Goal: Information Seeking & Learning: Check status

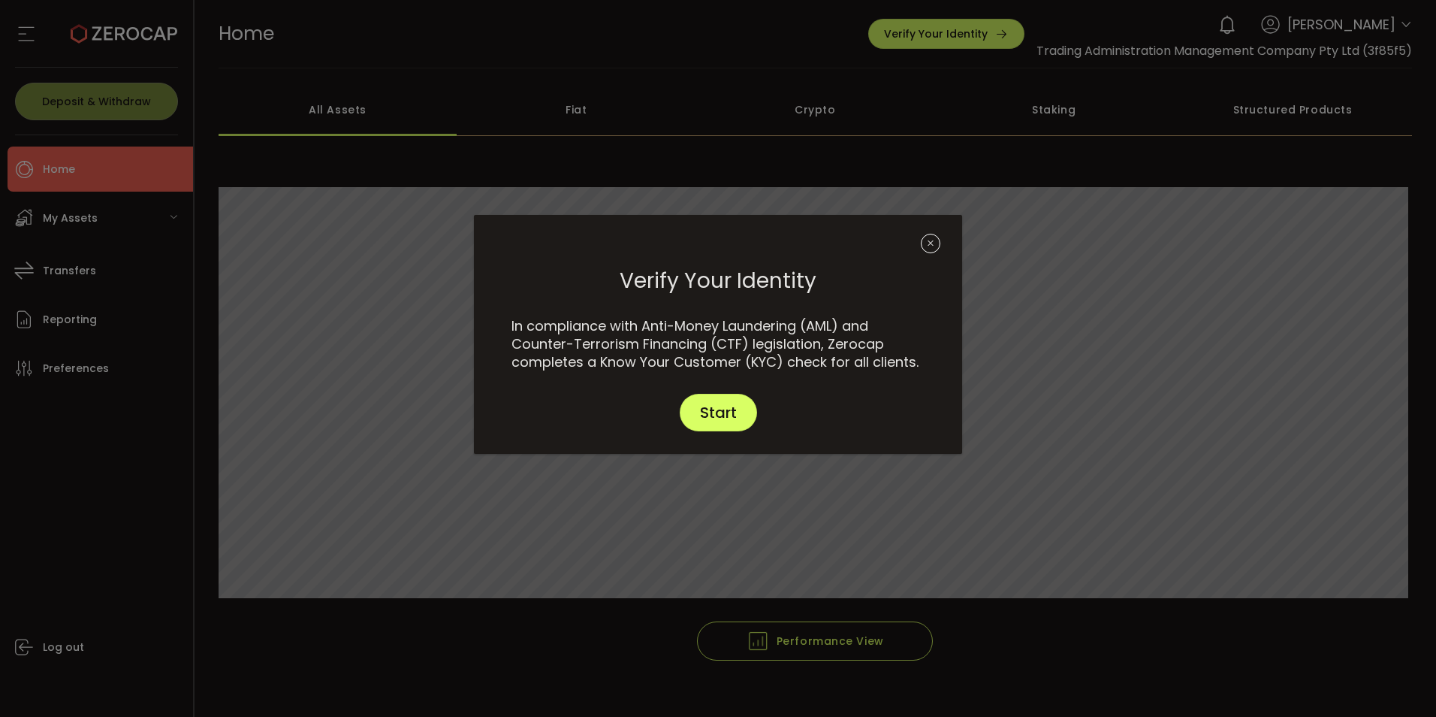
click at [935, 246] on icon "Close" at bounding box center [931, 244] width 20 height 20
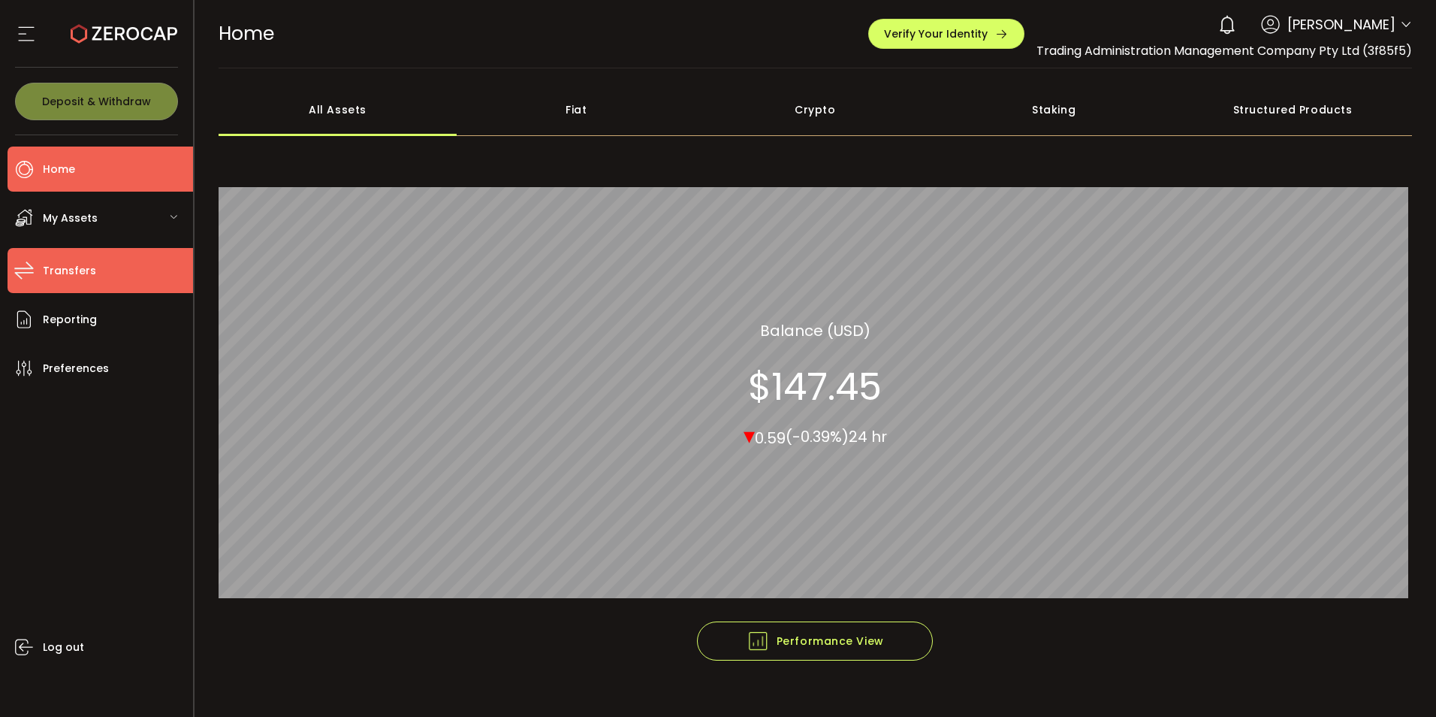
click at [60, 263] on span "Transfers" at bounding box center [69, 271] width 53 height 22
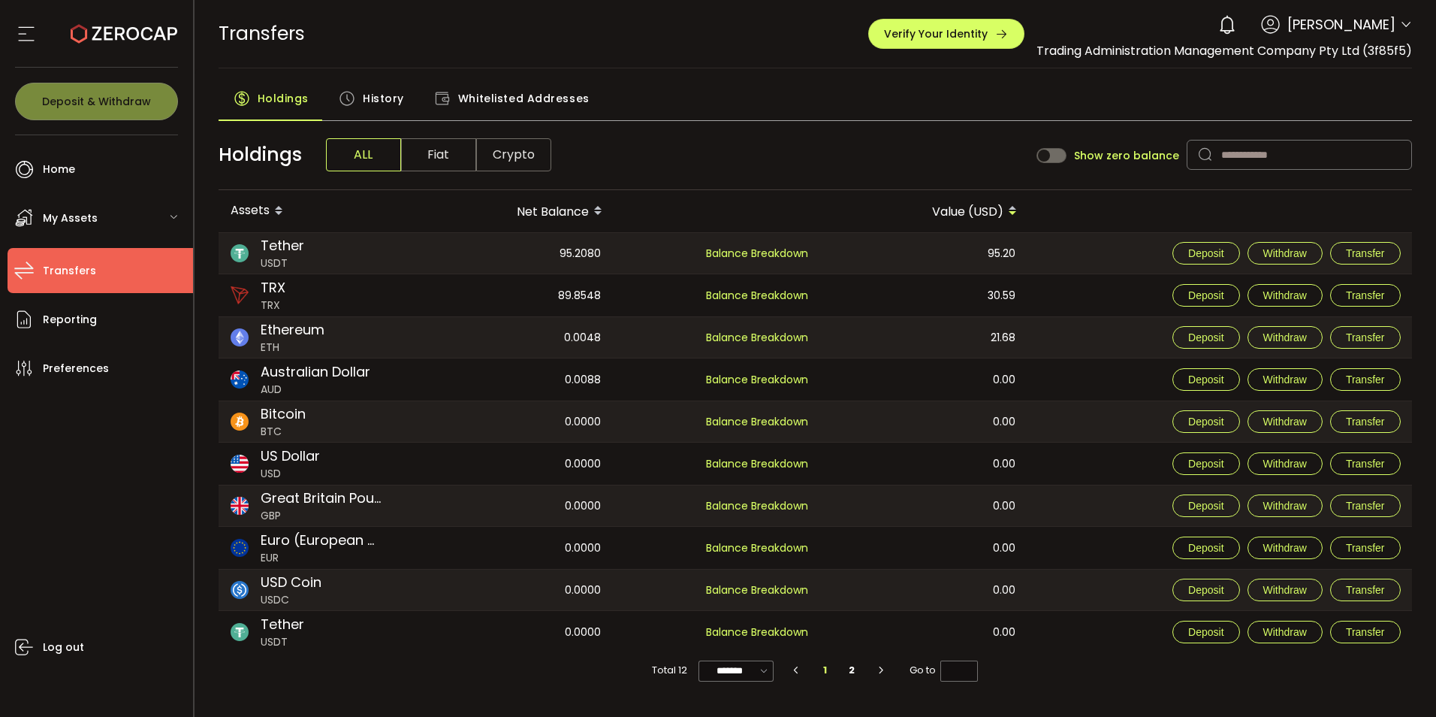
click at [85, 216] on span "My Assets" at bounding box center [70, 218] width 55 height 22
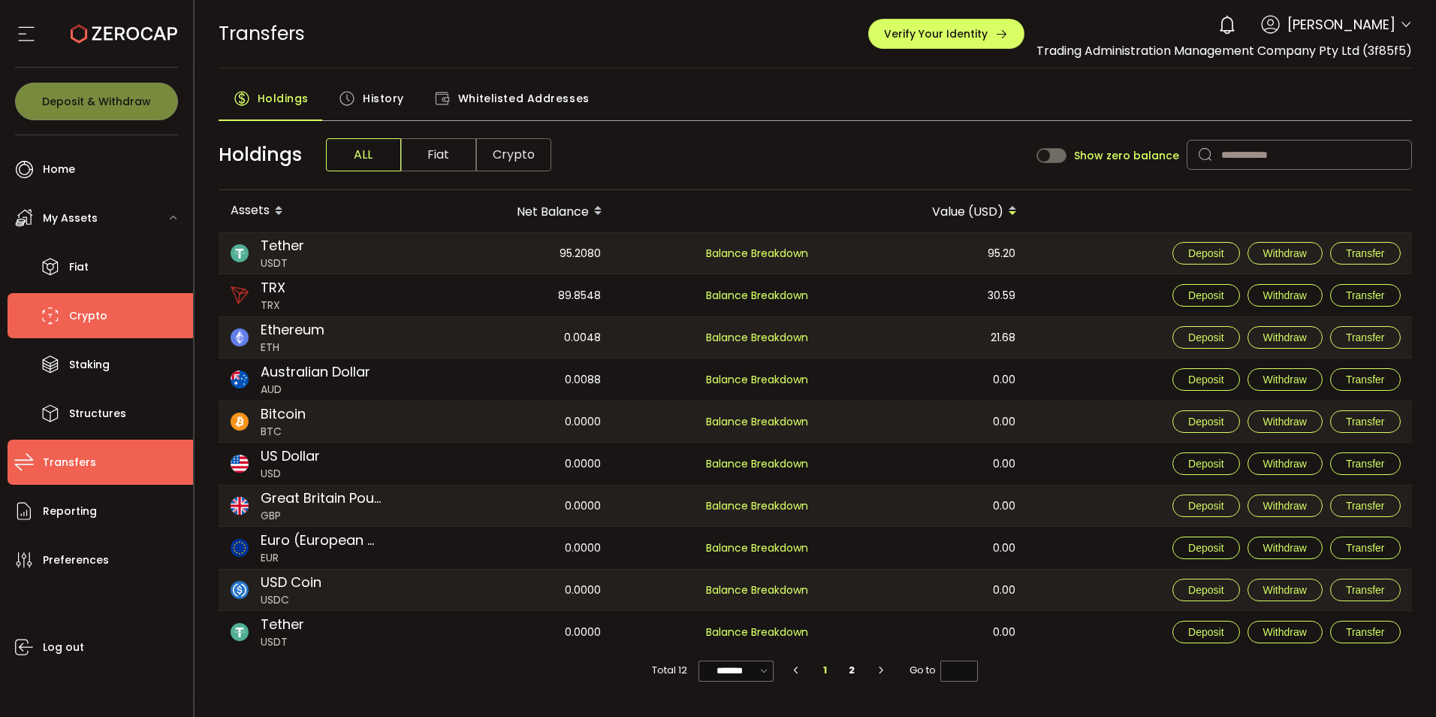
click at [94, 319] on span "Crypto" at bounding box center [88, 316] width 38 height 22
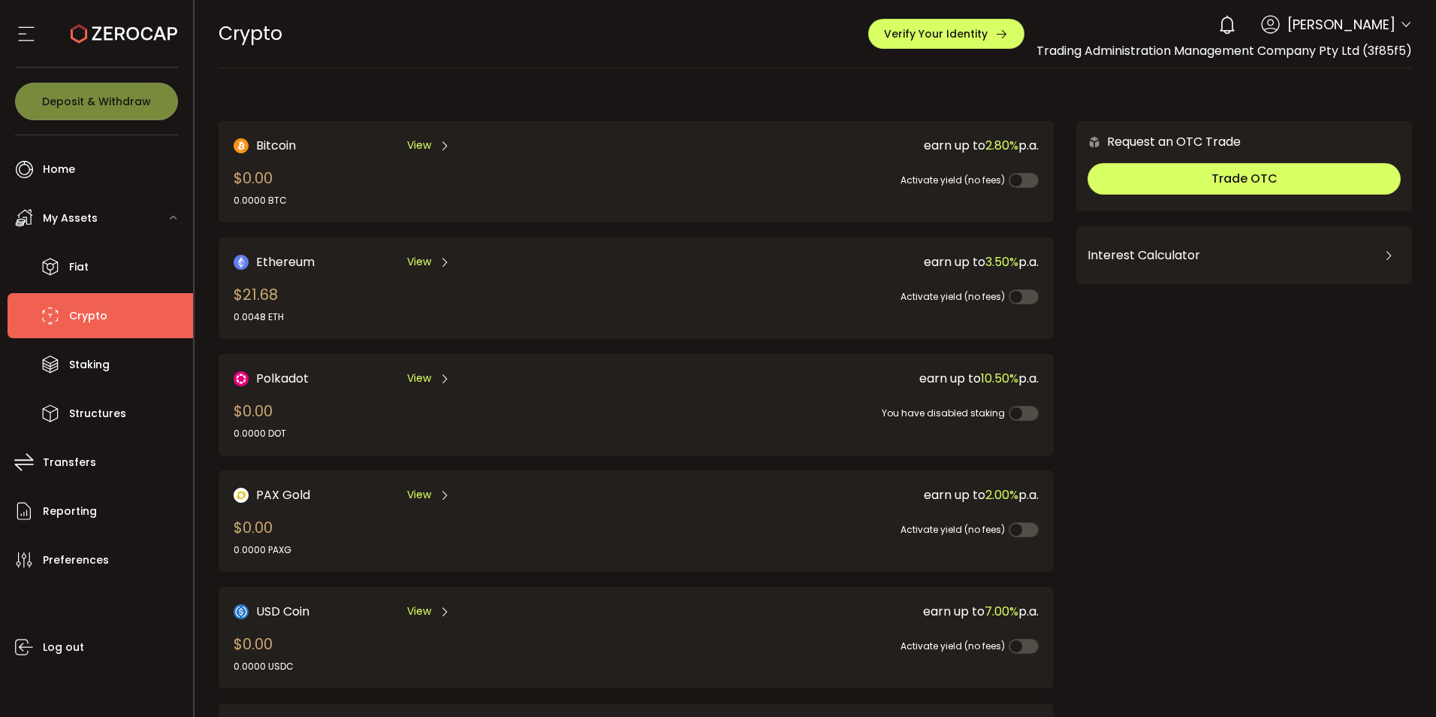
click at [1136, 252] on div "Interest Calculator" at bounding box center [1244, 255] width 313 height 36
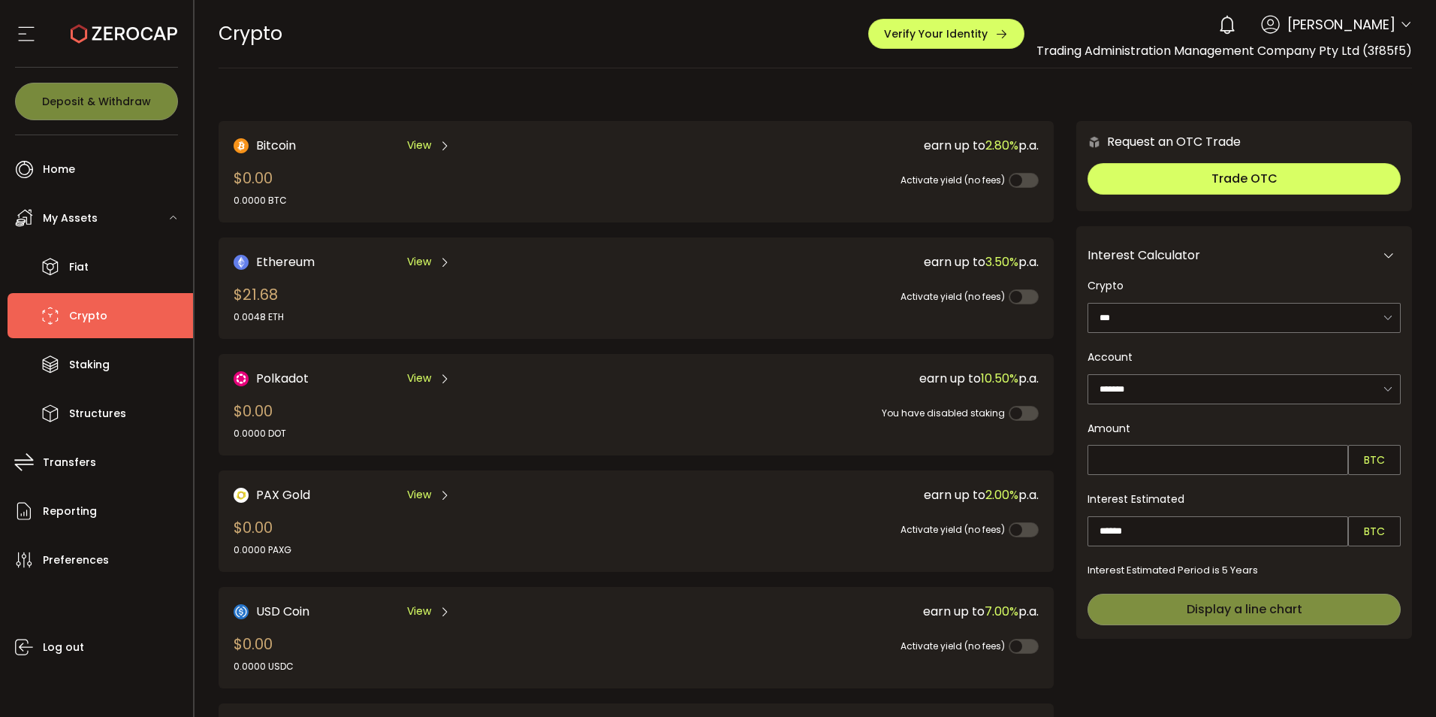
click at [1136, 252] on div "Interest Calculator" at bounding box center [1244, 255] width 313 height 36
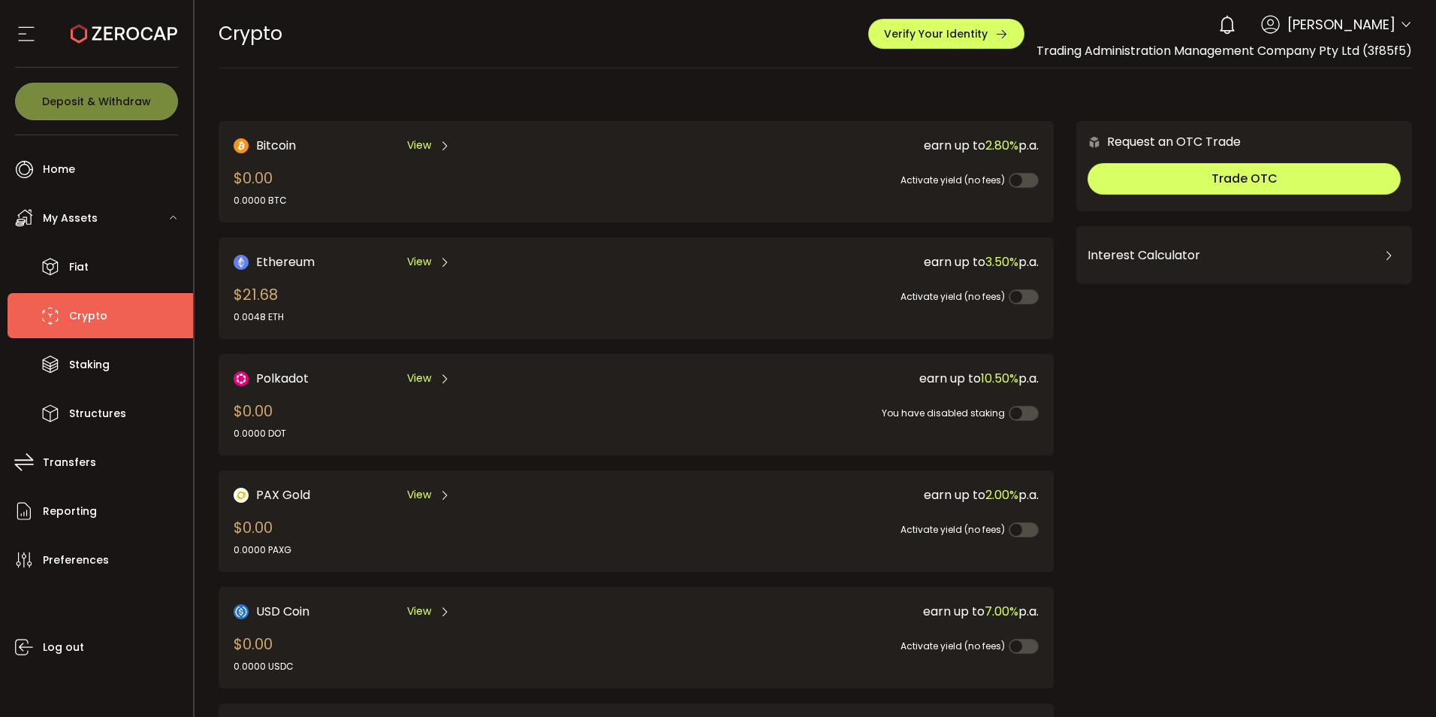
click at [36, 222] on div "My Assets" at bounding box center [101, 217] width 186 height 45
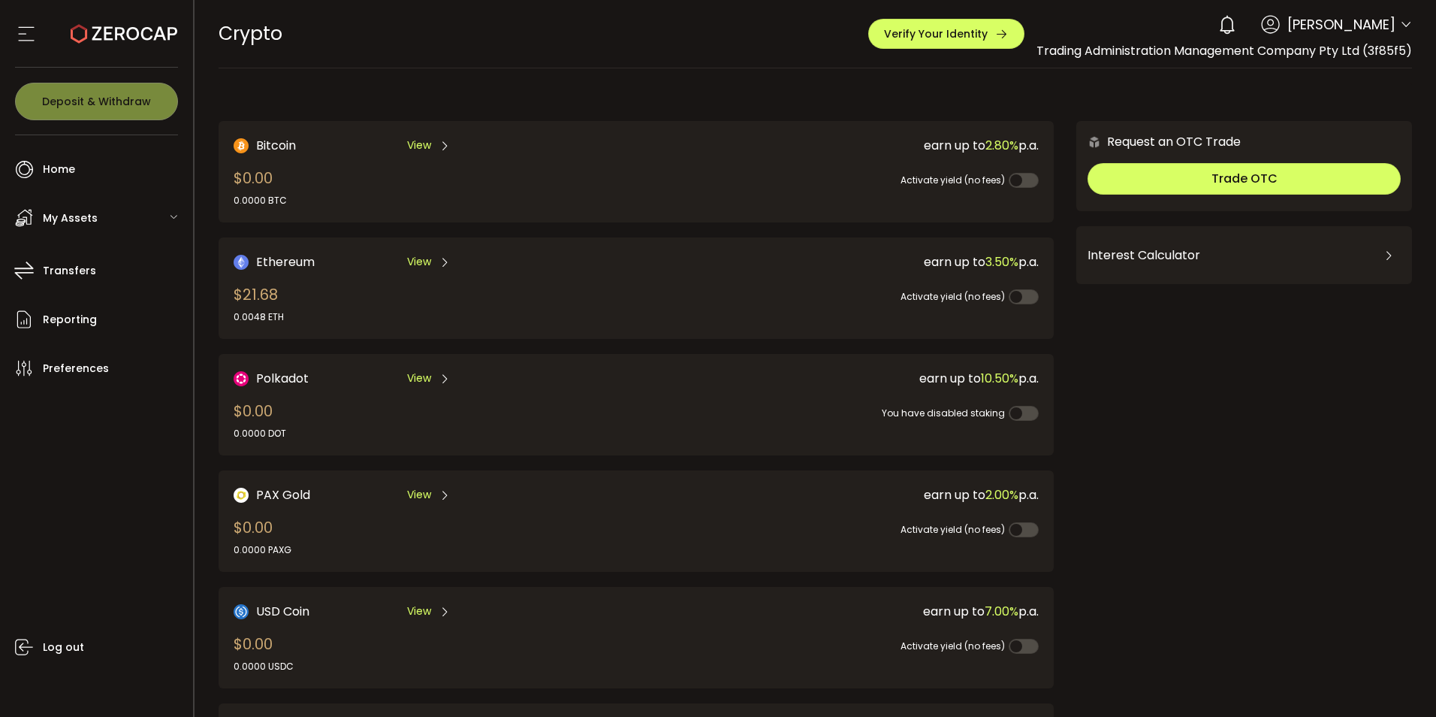
click at [1167, 50] on span "Trading Administration Management Company Pty Ltd (3f85f5)" at bounding box center [1225, 50] width 376 height 17
click at [65, 366] on span "Preferences" at bounding box center [76, 369] width 66 height 22
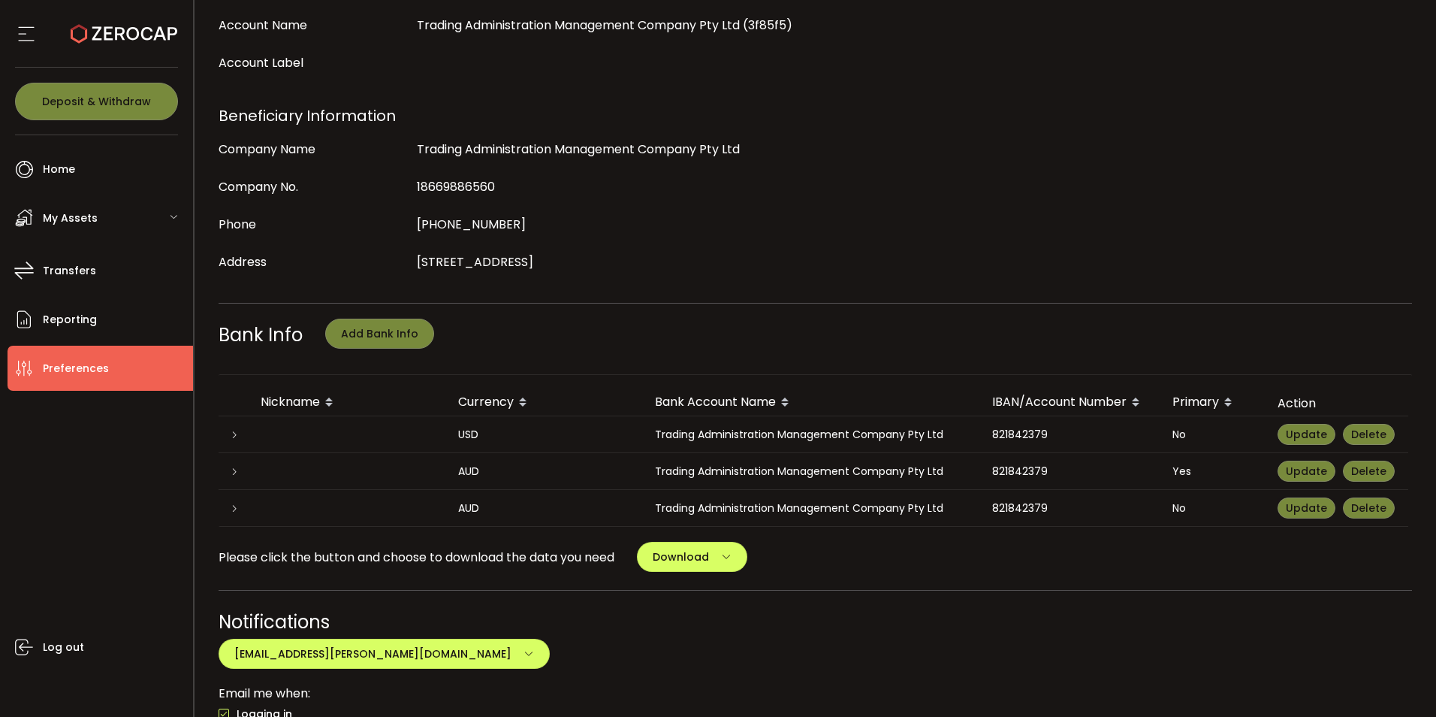
scroll to position [451, 0]
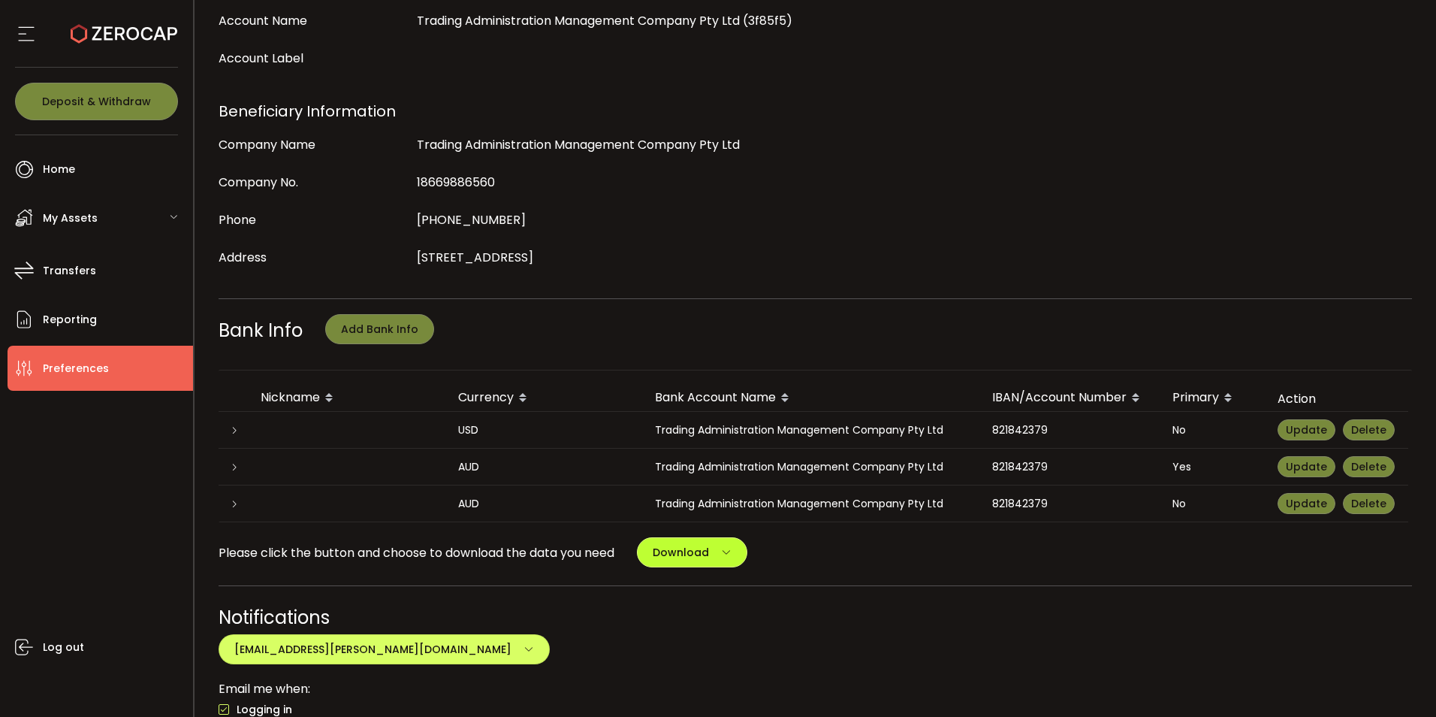
click at [714, 555] on button "Download" at bounding box center [692, 552] width 110 height 30
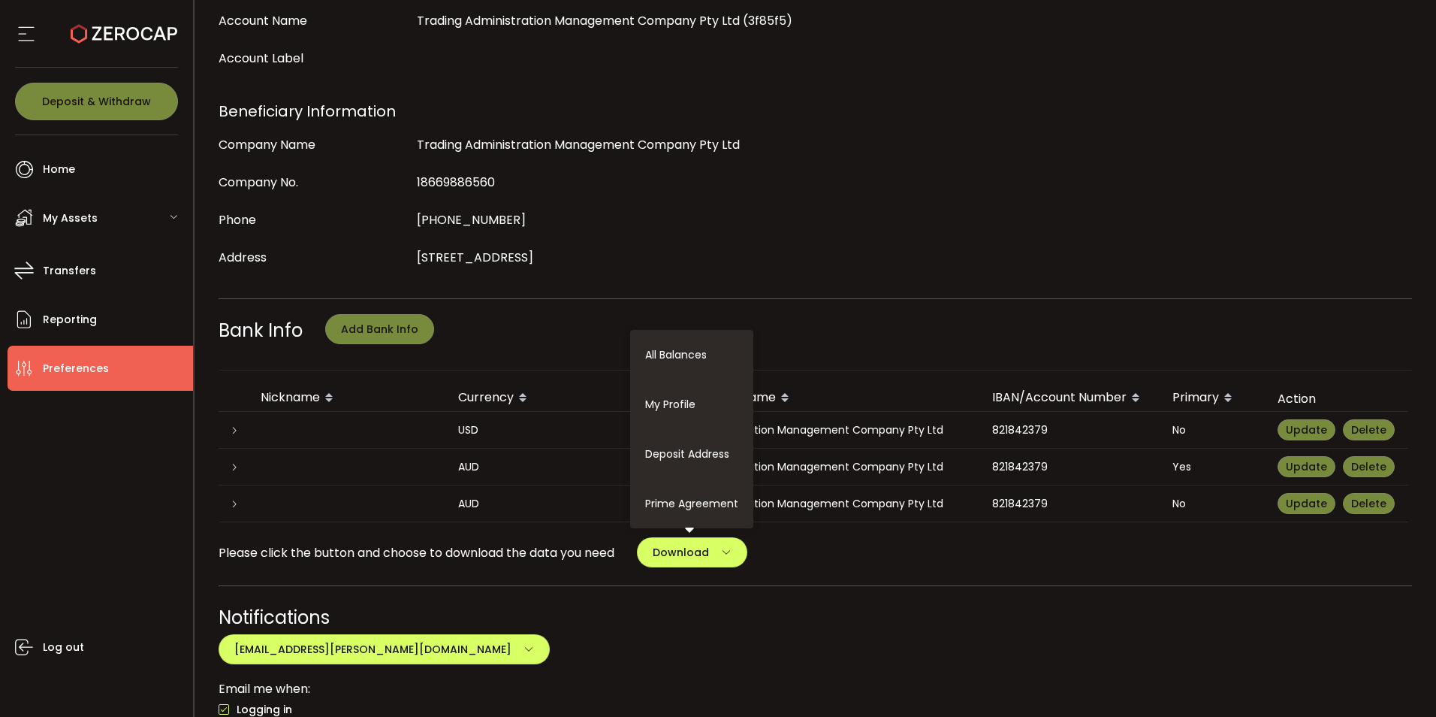
click at [790, 600] on div "My Profile Update Profile First Name Priya Last Name Muhunthan Login Email priy…" at bounding box center [816, 354] width 1195 height 1412
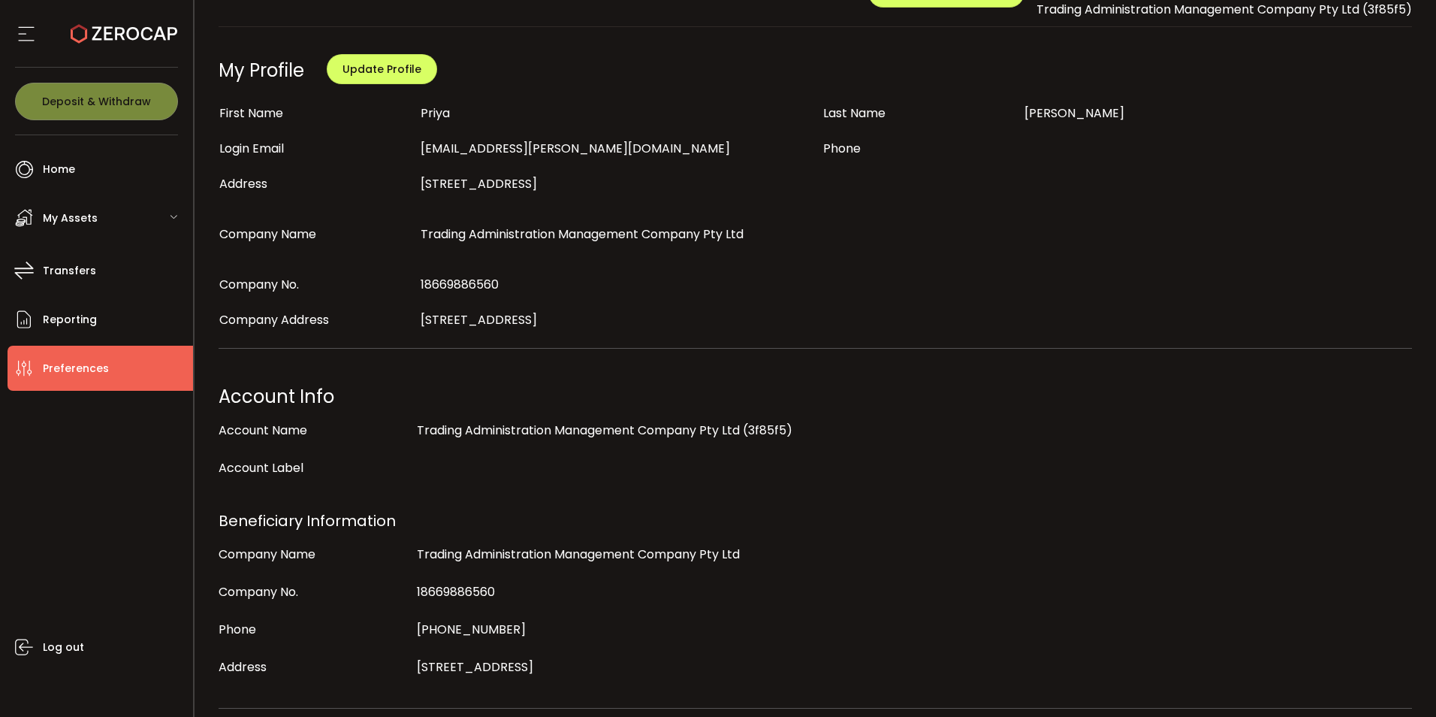
scroll to position [0, 0]
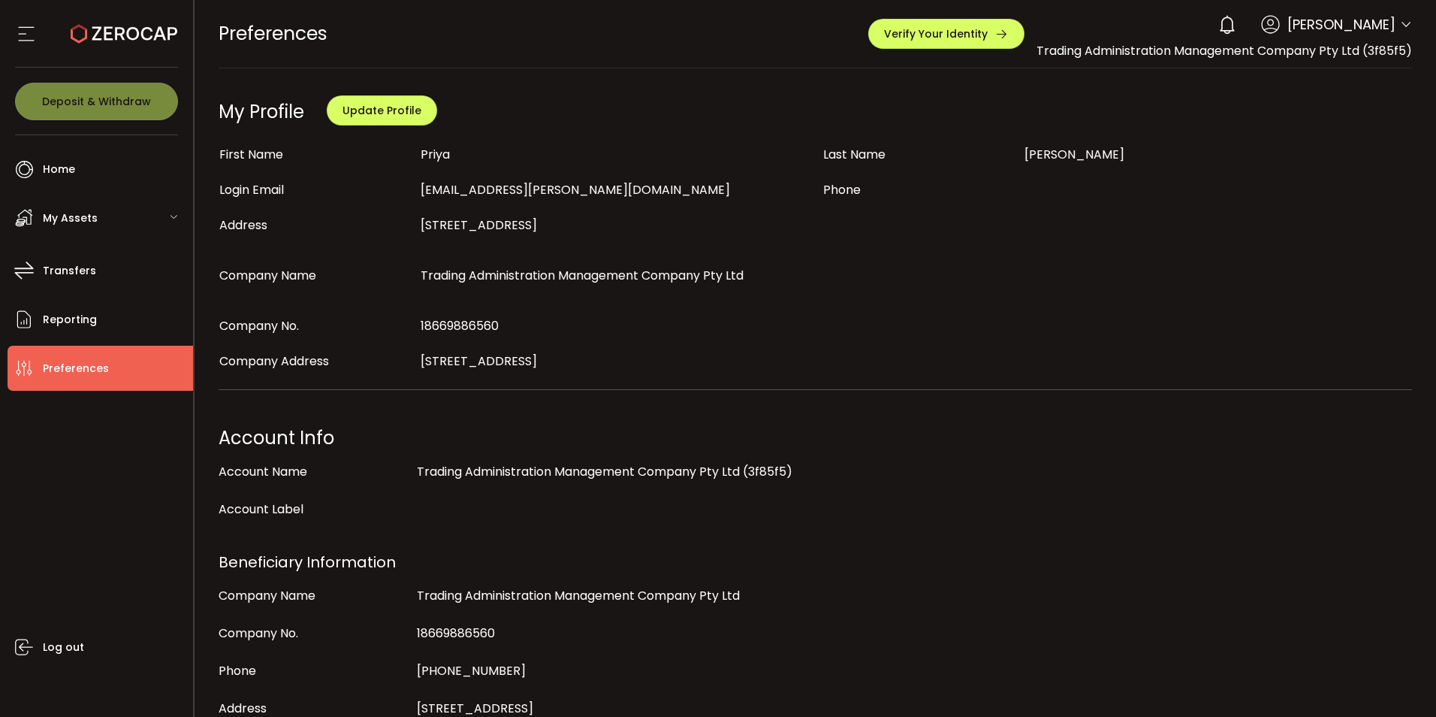
click at [51, 171] on span "Home" at bounding box center [59, 170] width 32 height 22
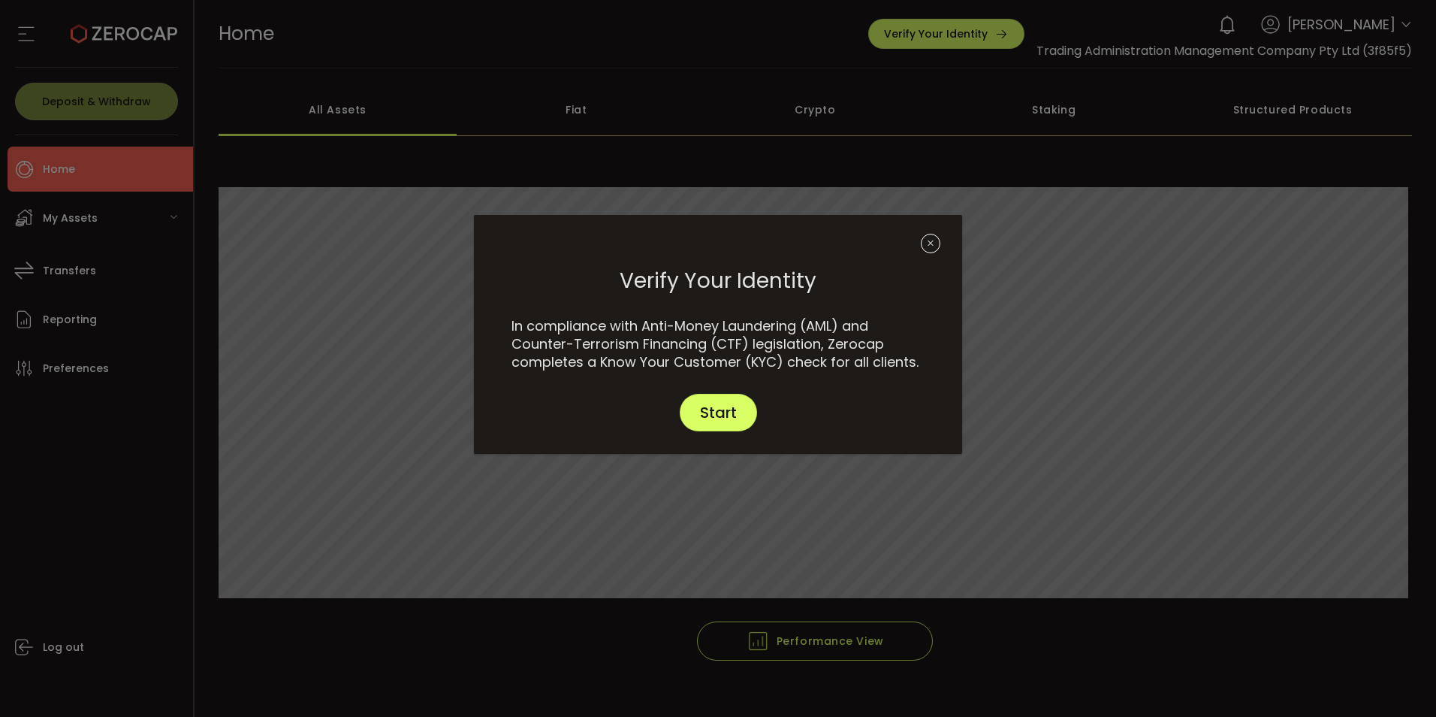
click at [932, 236] on icon "Close" at bounding box center [931, 244] width 20 height 20
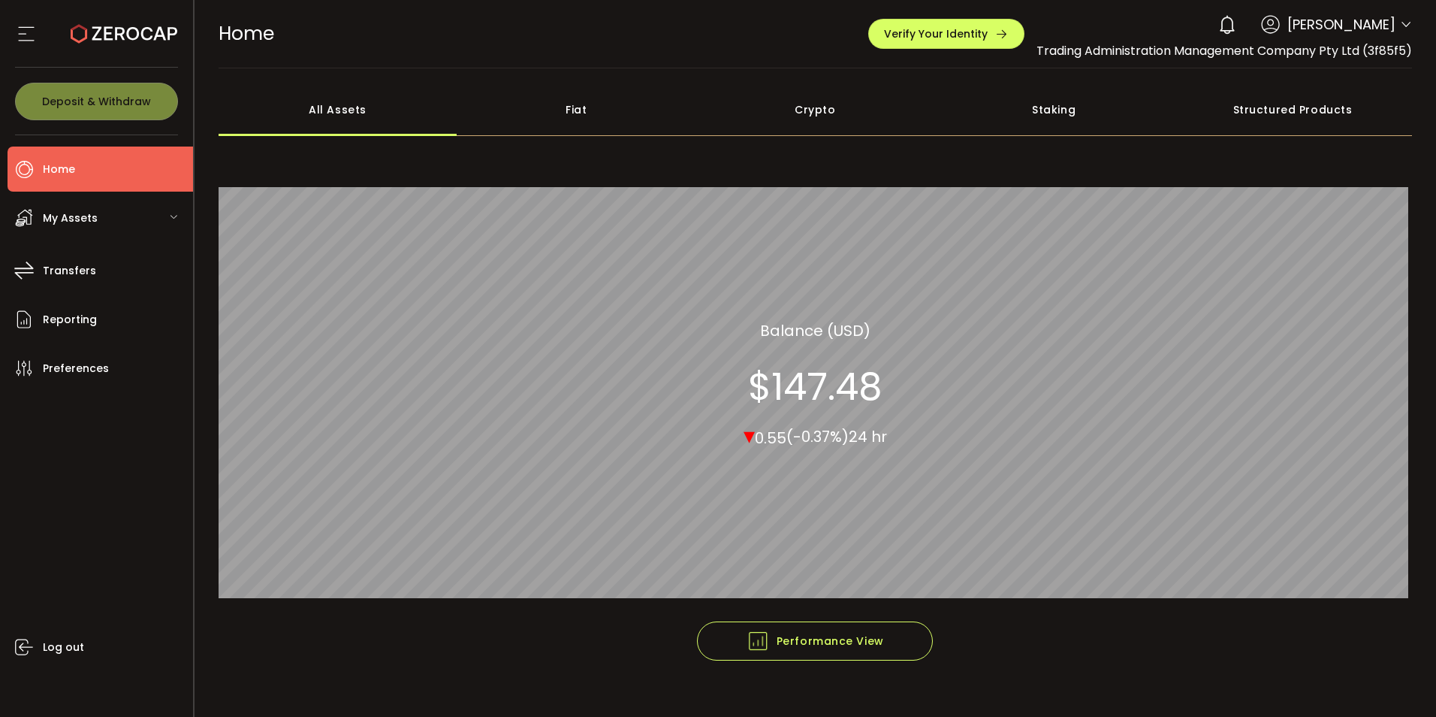
click at [60, 172] on span "Home" at bounding box center [59, 170] width 32 height 22
click at [67, 214] on span "My Assets" at bounding box center [70, 218] width 55 height 22
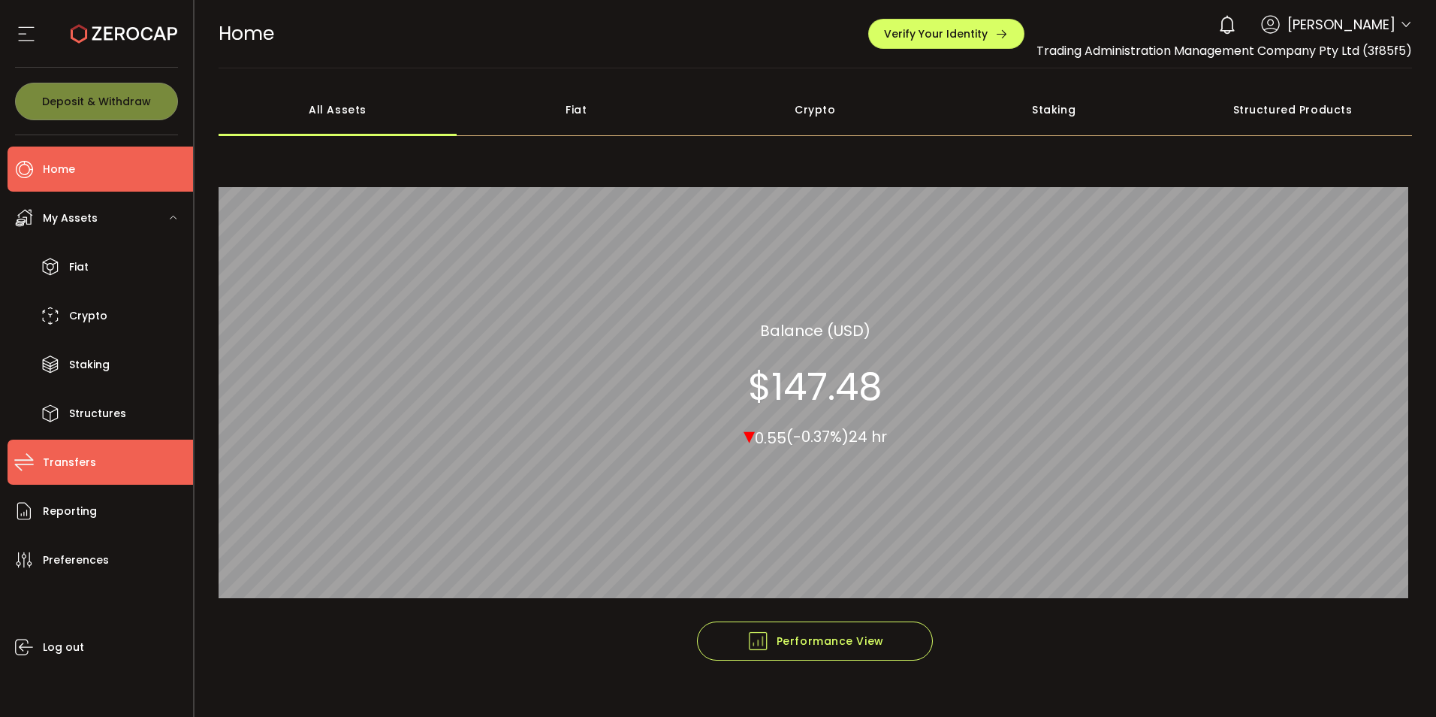
click at [67, 469] on span "Transfers" at bounding box center [69, 463] width 53 height 22
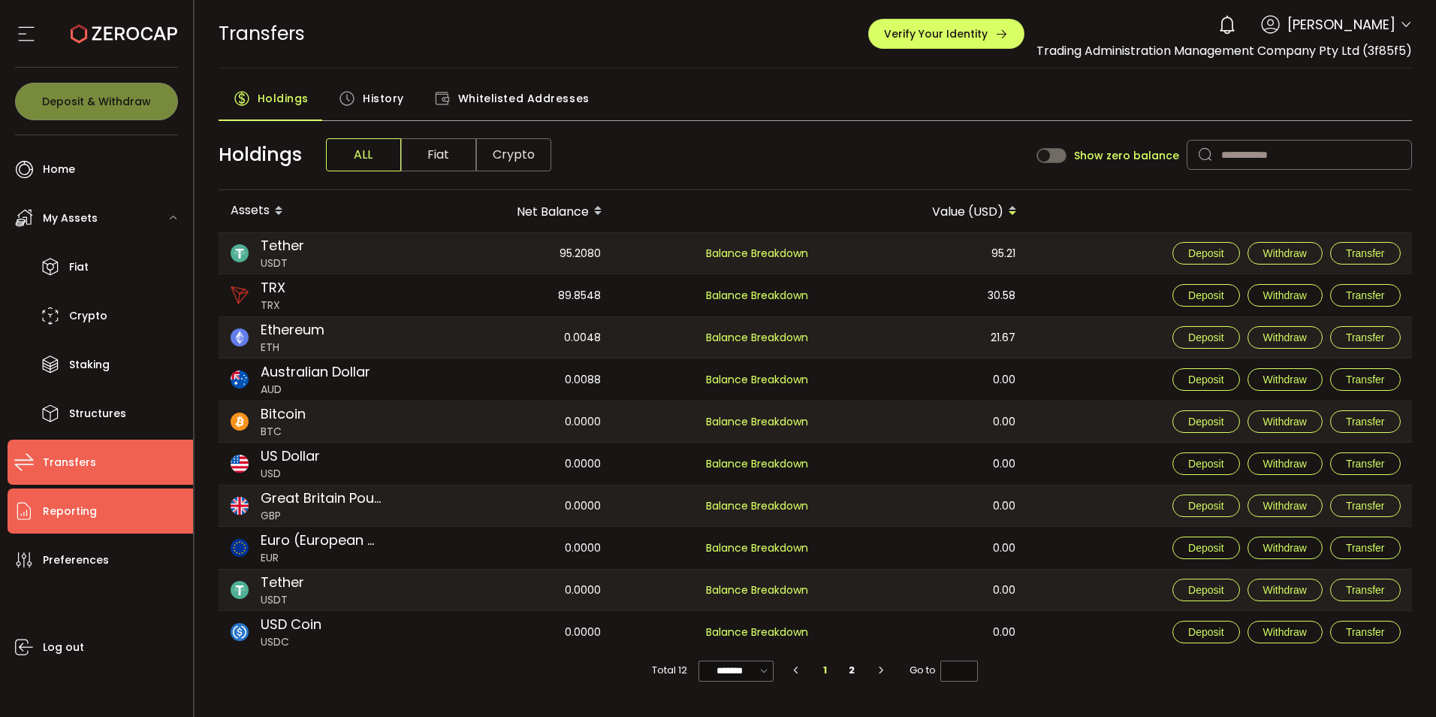
click at [88, 518] on span "Reporting" at bounding box center [70, 511] width 54 height 22
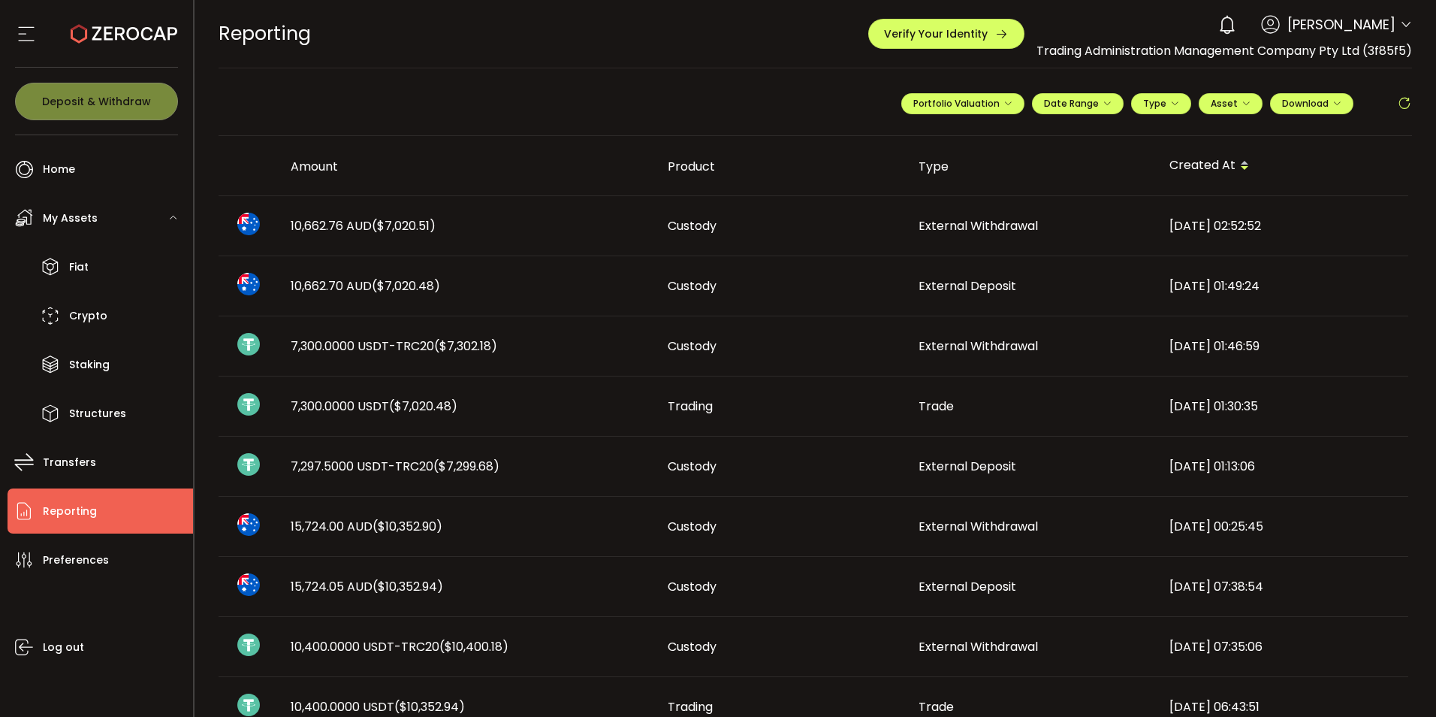
click at [44, 503] on span "Reporting" at bounding box center [70, 511] width 54 height 22
click at [47, 470] on span "Transfers" at bounding box center [69, 463] width 53 height 22
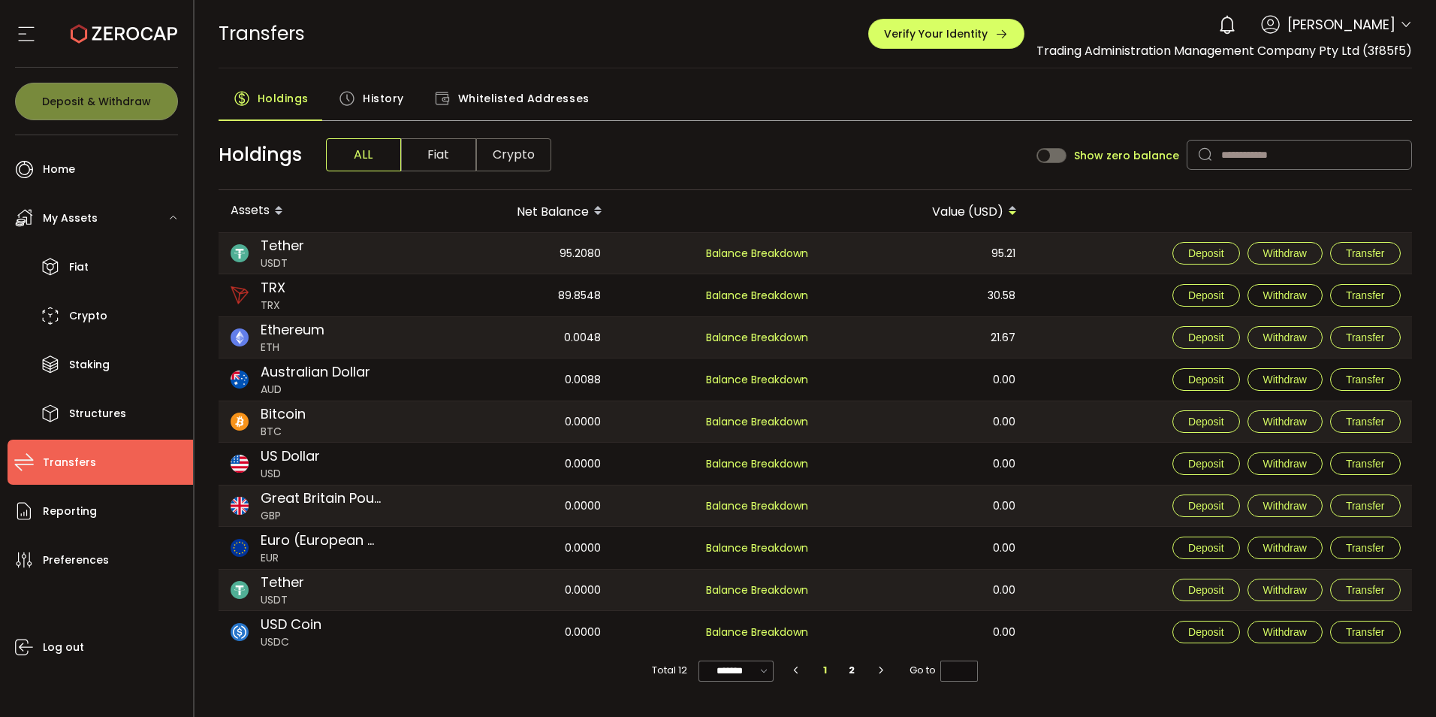
click at [59, 224] on span "My Assets" at bounding box center [70, 218] width 55 height 22
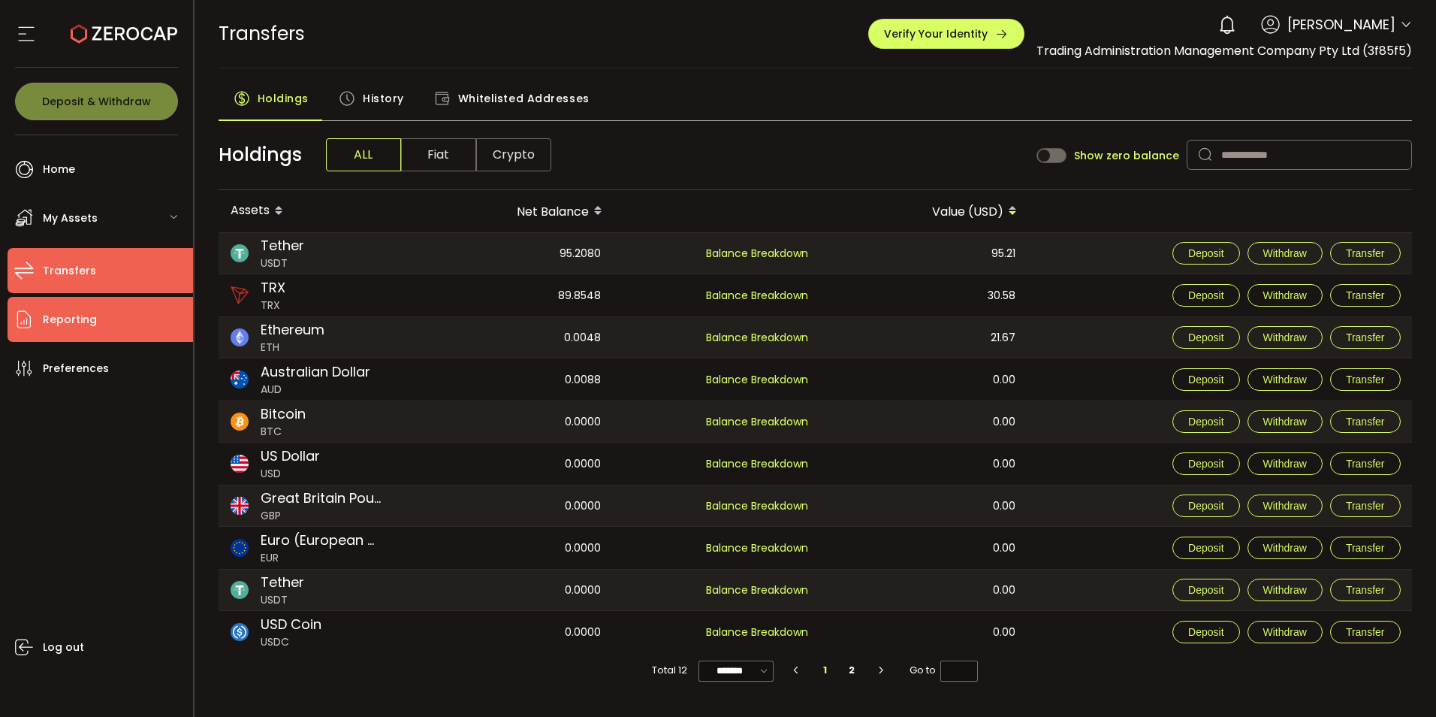
click at [58, 324] on span "Reporting" at bounding box center [70, 320] width 54 height 22
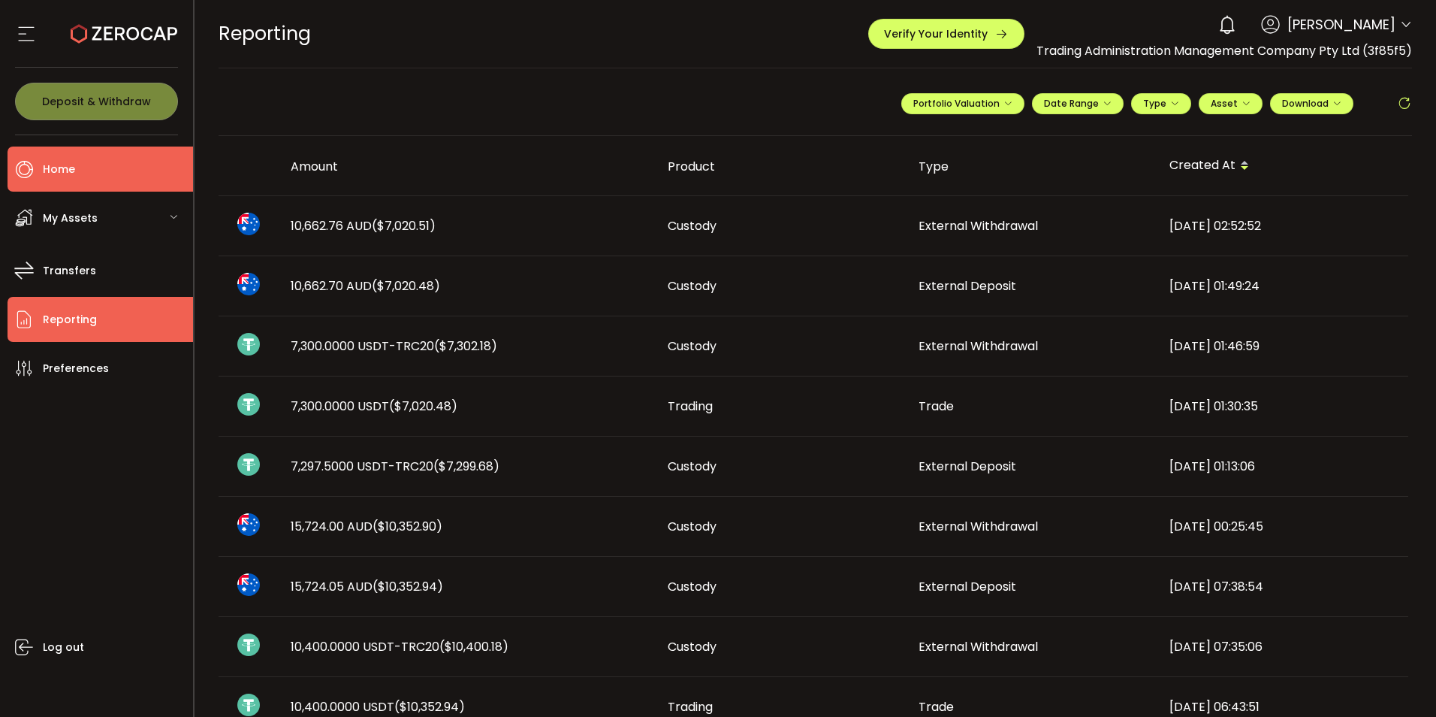
click at [56, 174] on span "Home" at bounding box center [59, 170] width 32 height 22
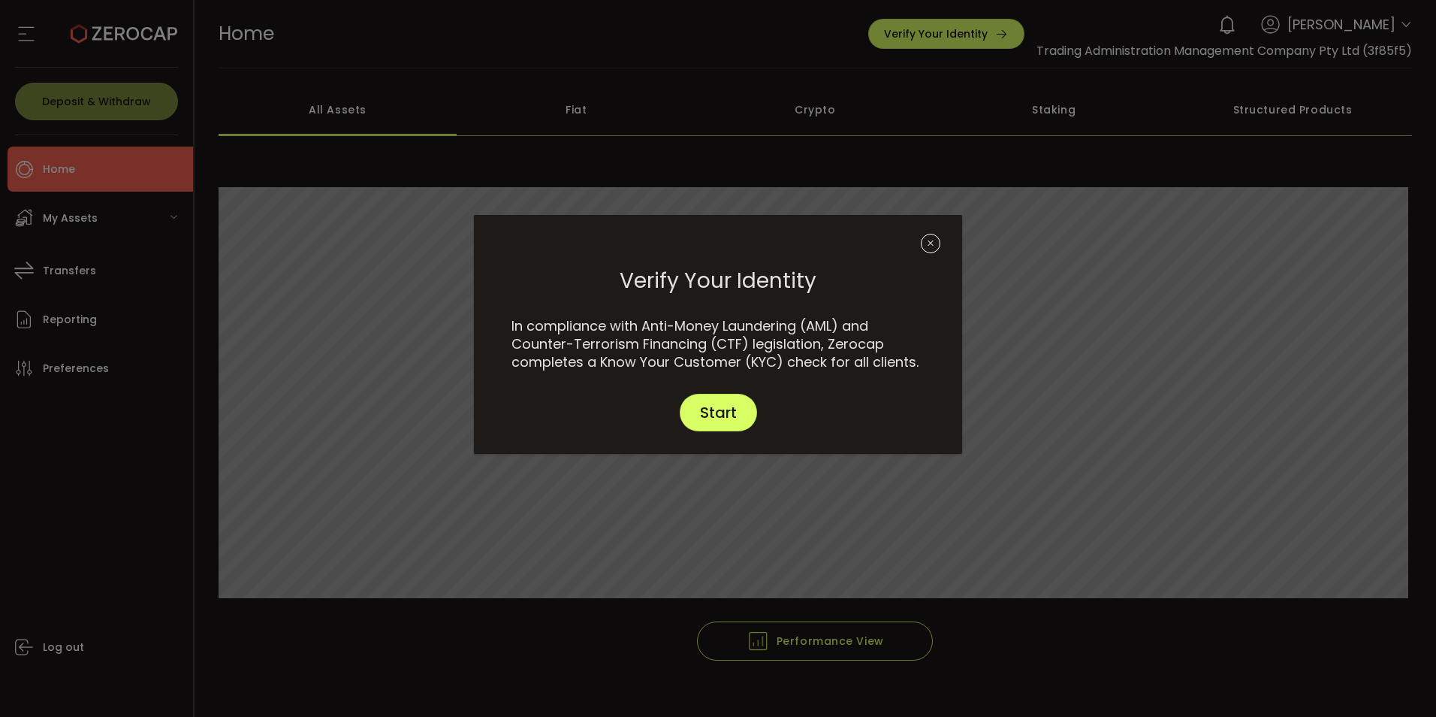
click at [925, 241] on icon "Close" at bounding box center [931, 244] width 20 height 20
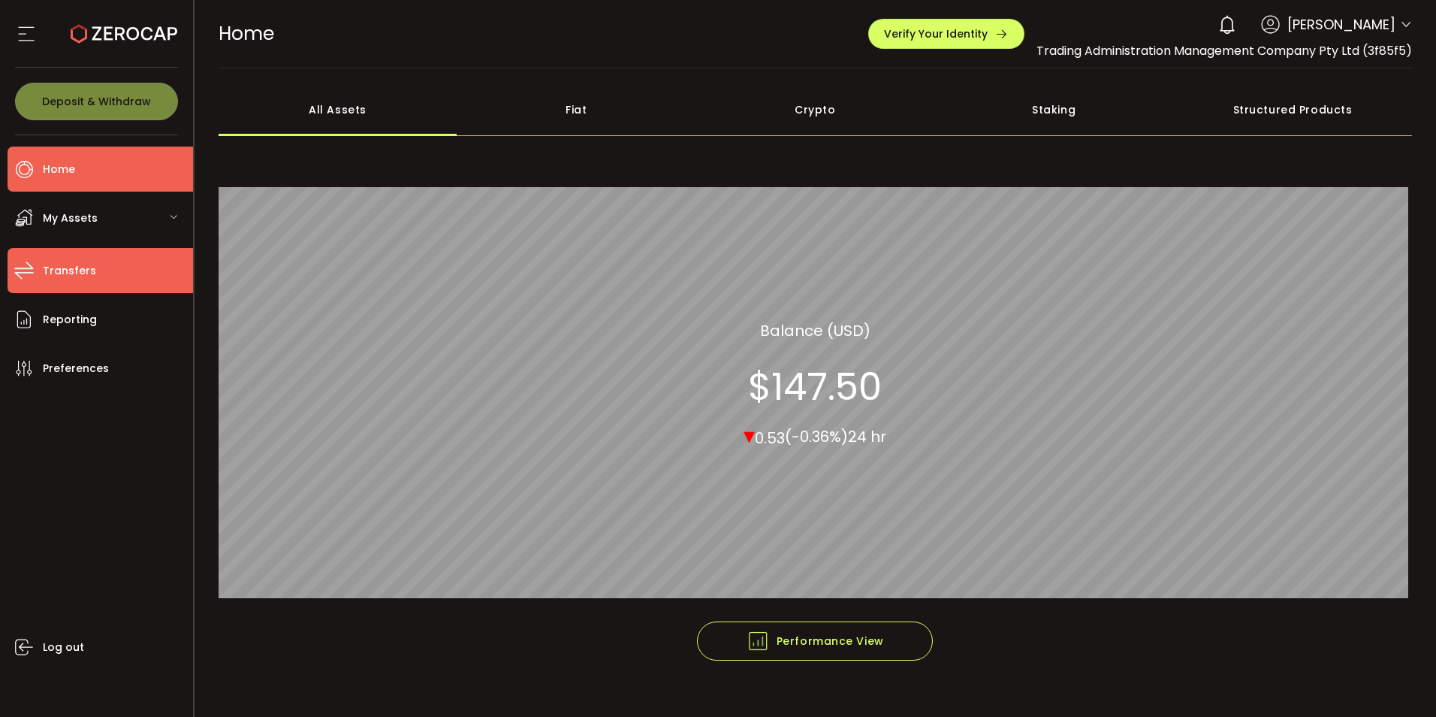
click at [119, 273] on li "Transfers" at bounding box center [101, 270] width 186 height 45
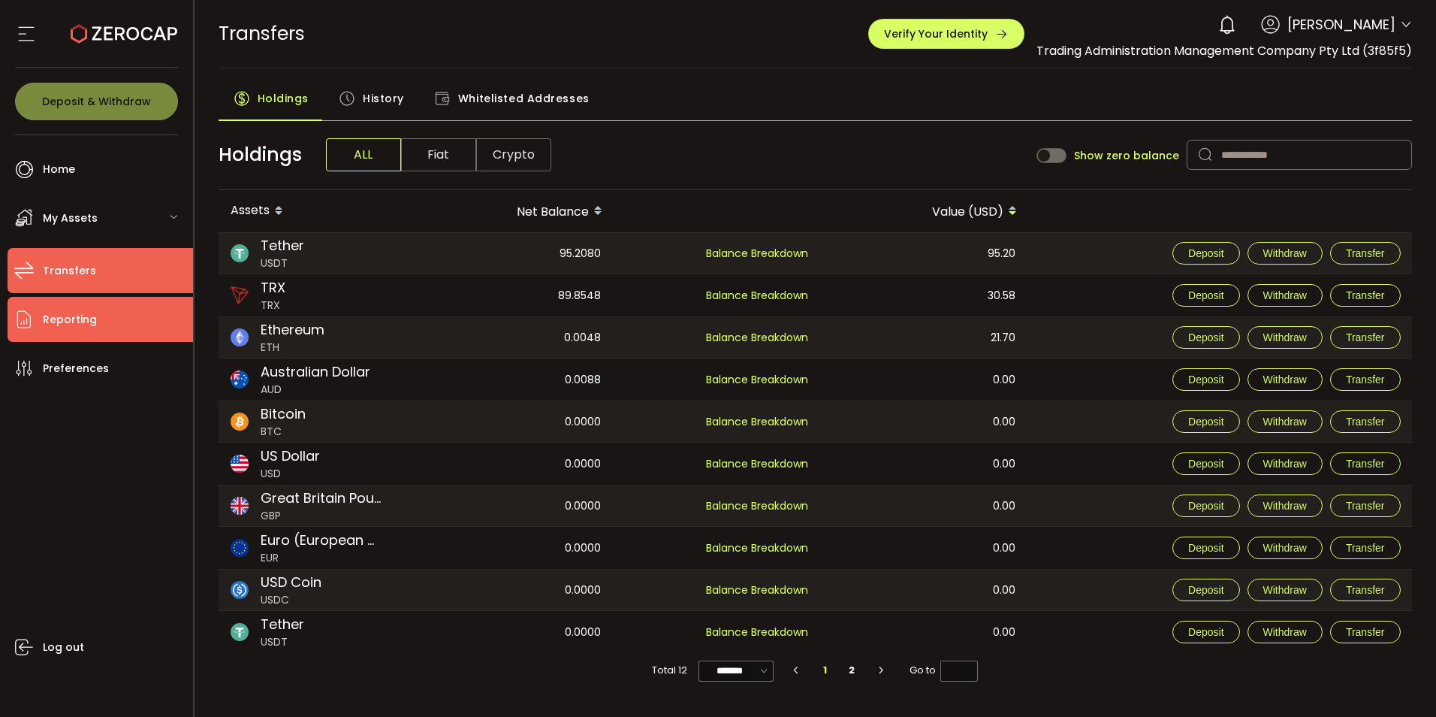
click at [68, 316] on span "Reporting" at bounding box center [70, 320] width 54 height 22
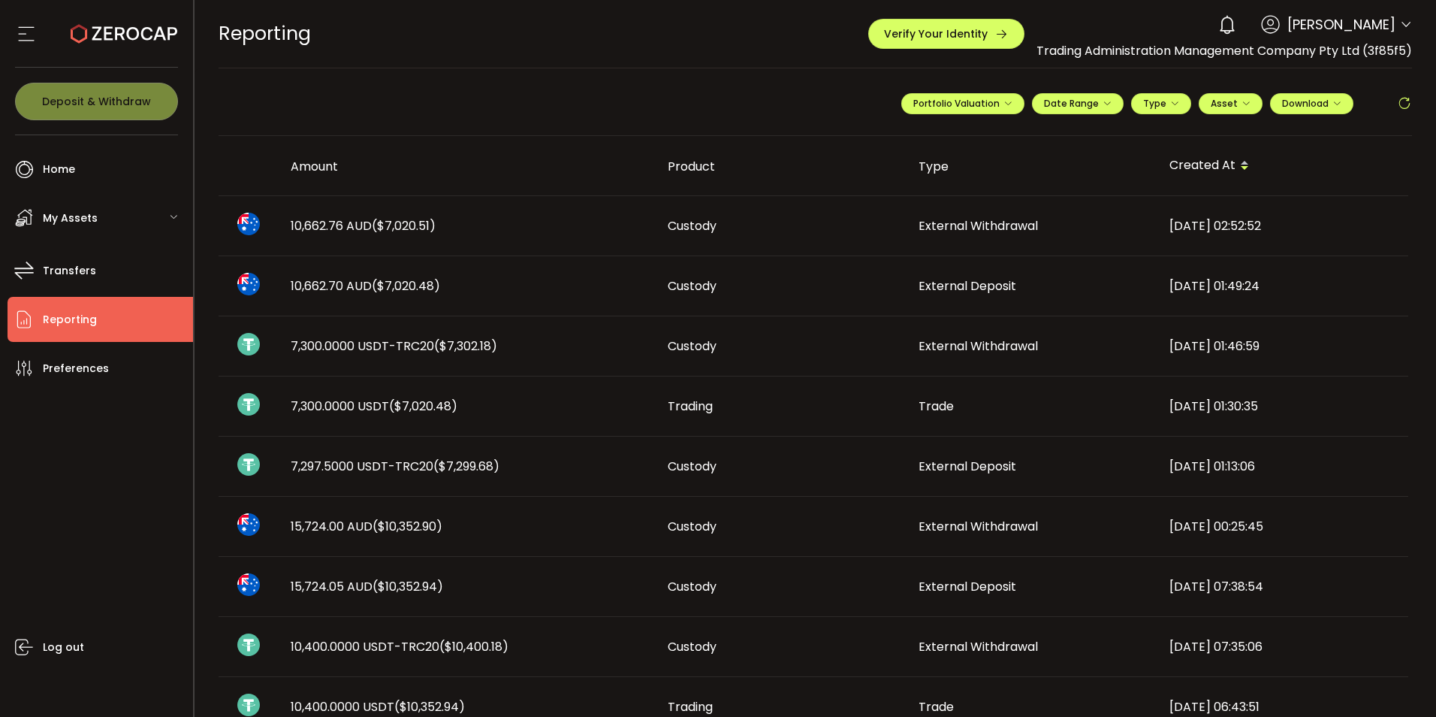
click at [1050, 189] on th "Type" at bounding box center [1032, 166] width 251 height 60
click at [57, 265] on span "Transfers" at bounding box center [69, 271] width 53 height 22
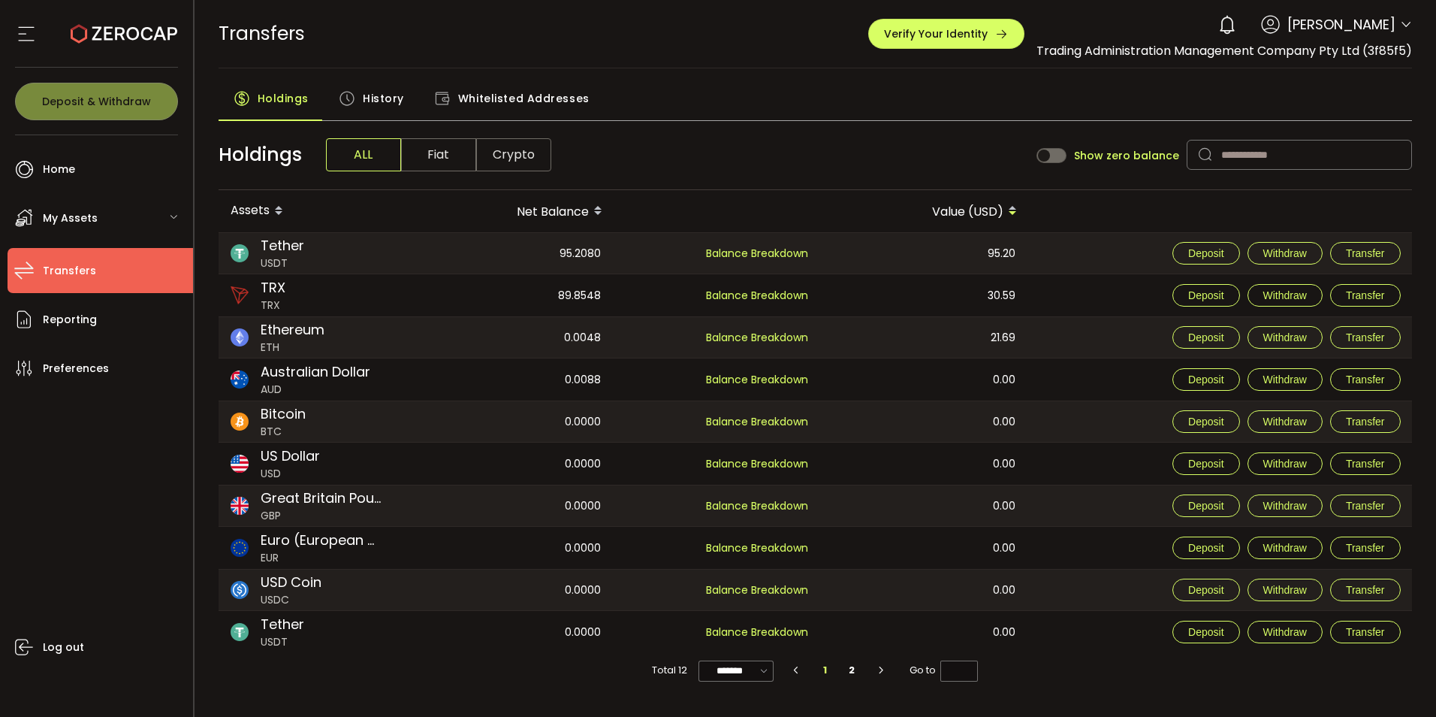
click at [397, 98] on span "History" at bounding box center [383, 98] width 41 height 30
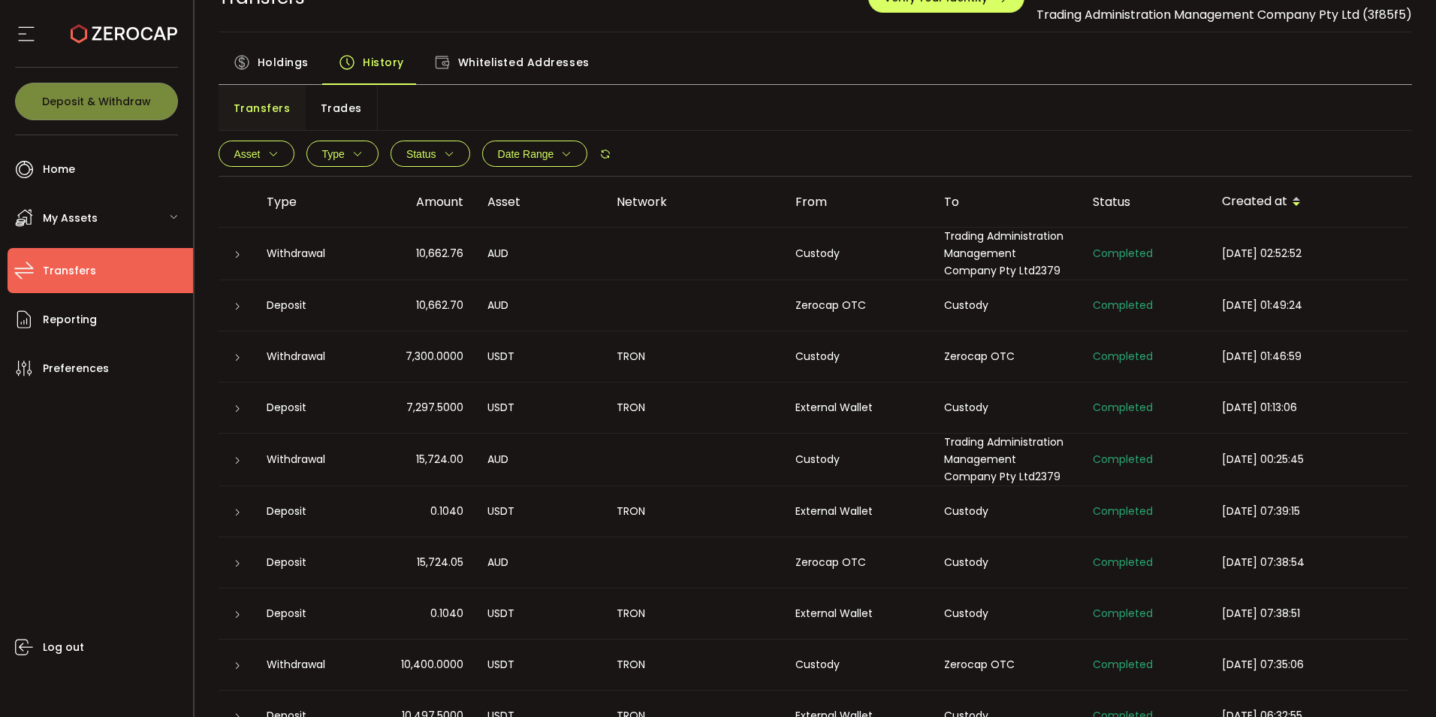
scroll to position [111, 0]
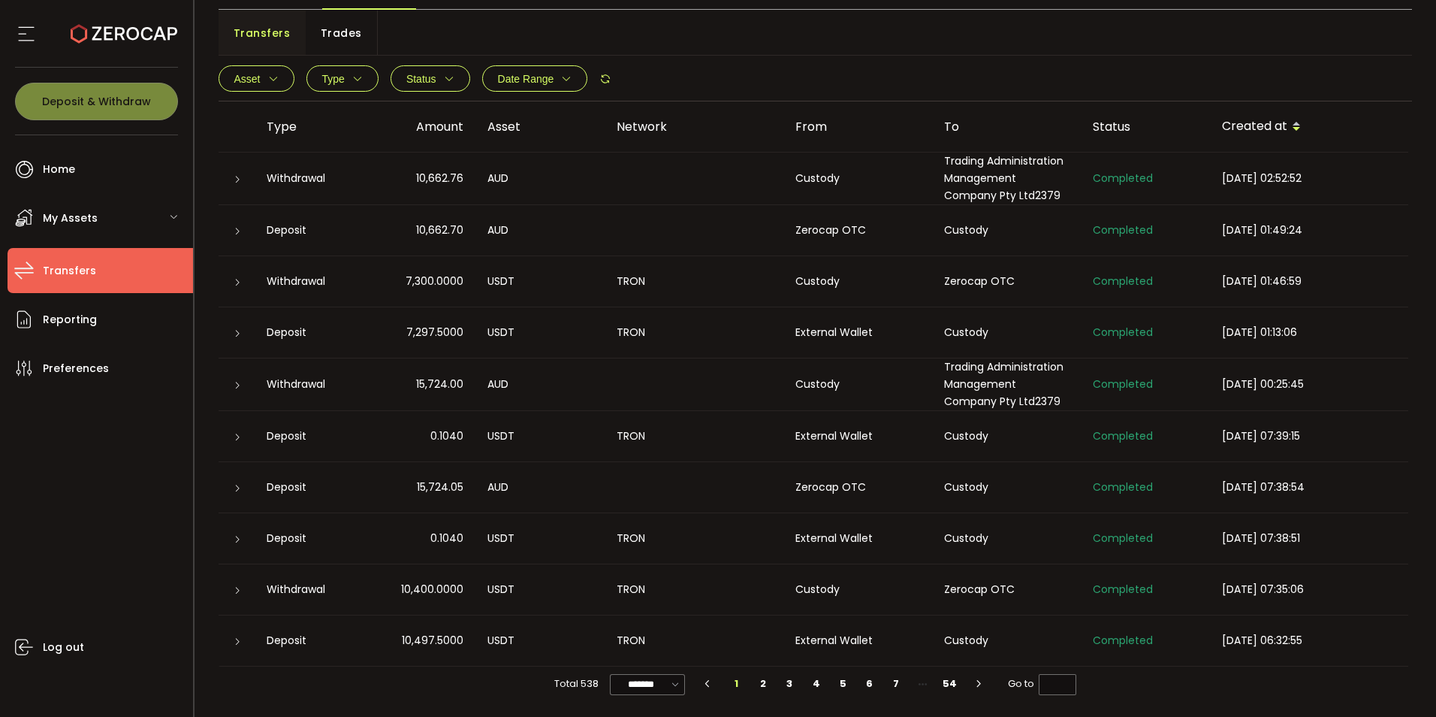
click at [1032, 76] on div "Asset BTC ETH USDT-ERC20 USDT-TRC20 USDT-BEP20 USDC PAXG DOT USD AUD GBP EUR CA…" at bounding box center [816, 78] width 1195 height 45
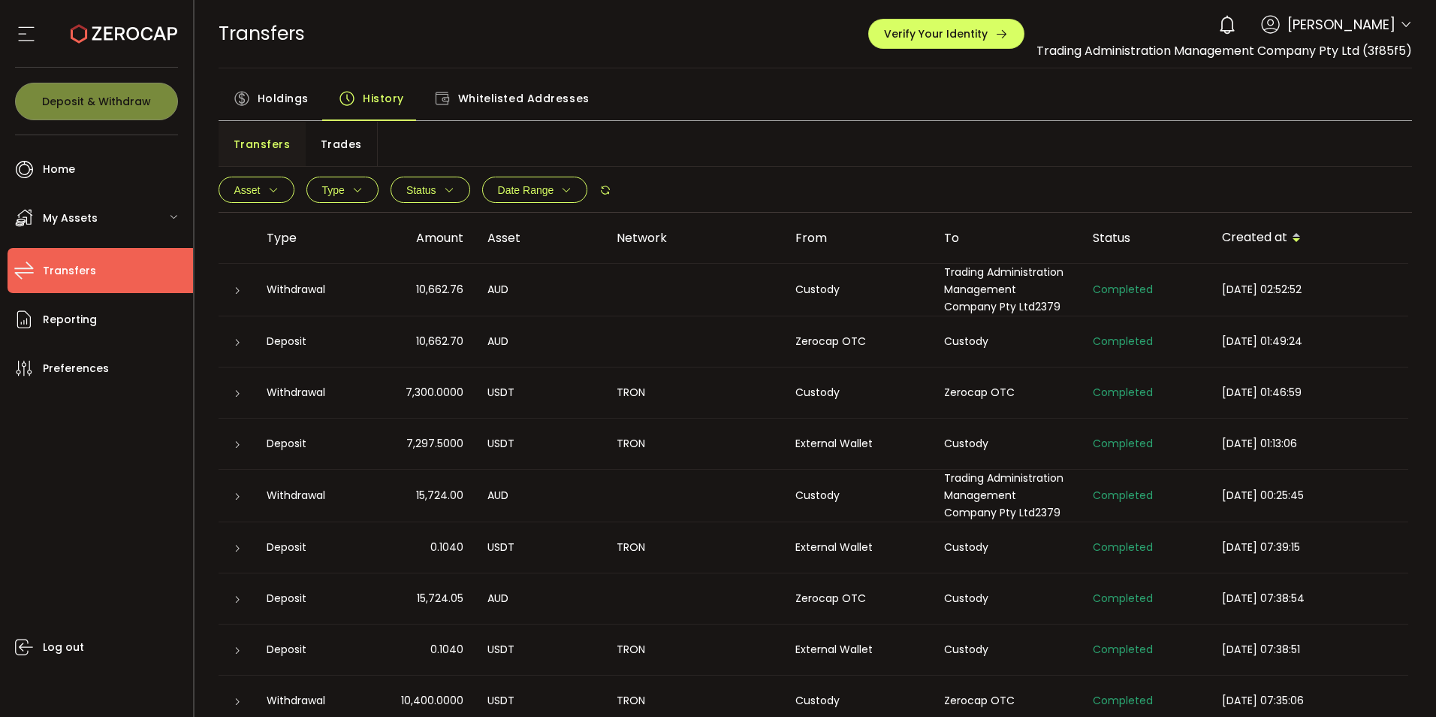
click at [41, 264] on li "Transfers" at bounding box center [101, 270] width 186 height 45
click at [55, 320] on span "Reporting" at bounding box center [70, 320] width 54 height 22
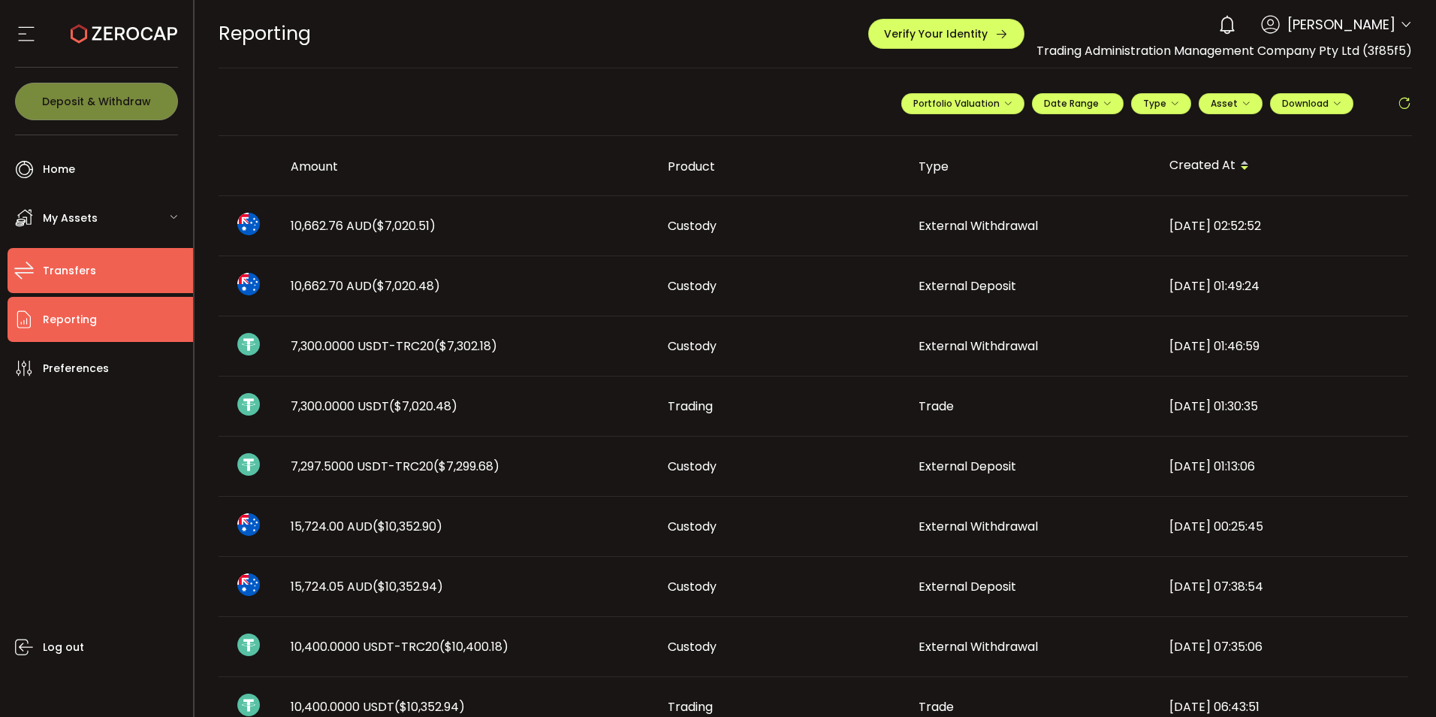
click at [80, 270] on span "Transfers" at bounding box center [69, 271] width 53 height 22
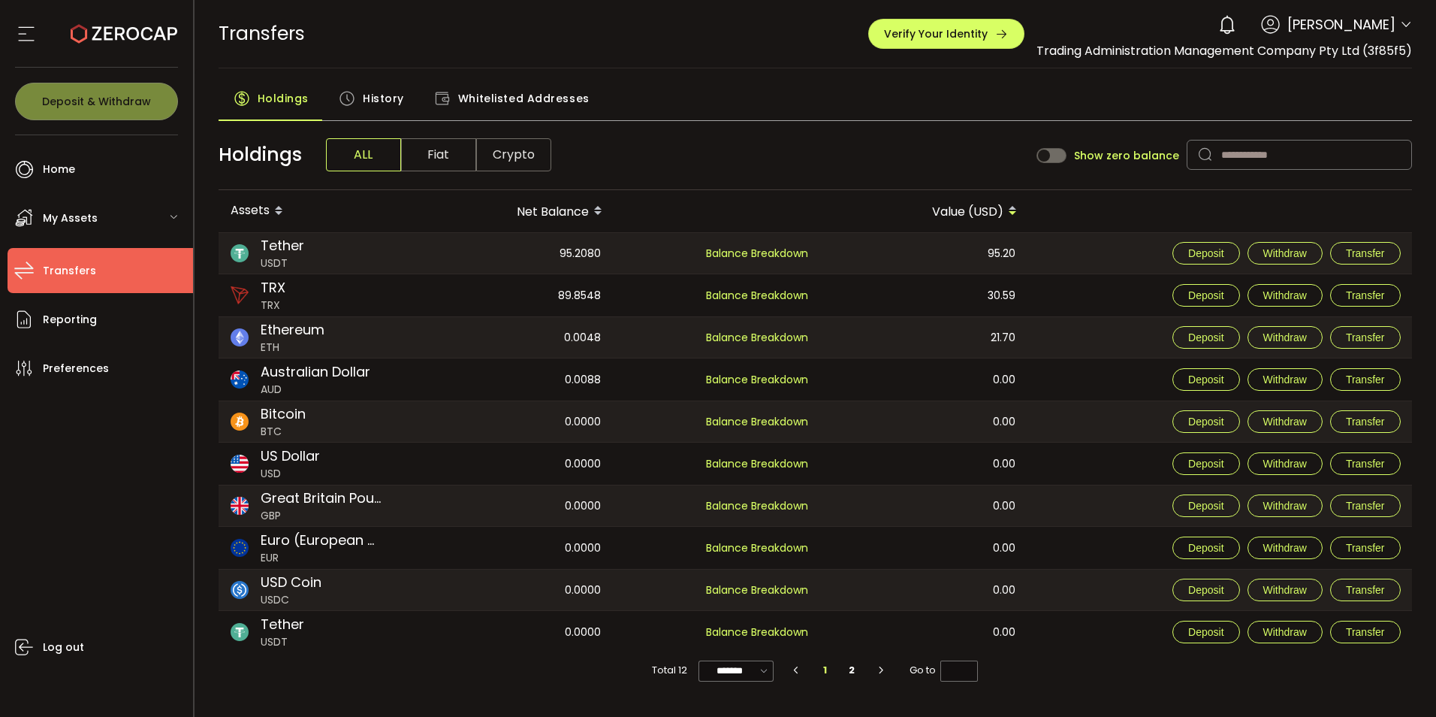
click at [75, 225] on span "My Assets" at bounding box center [70, 218] width 55 height 22
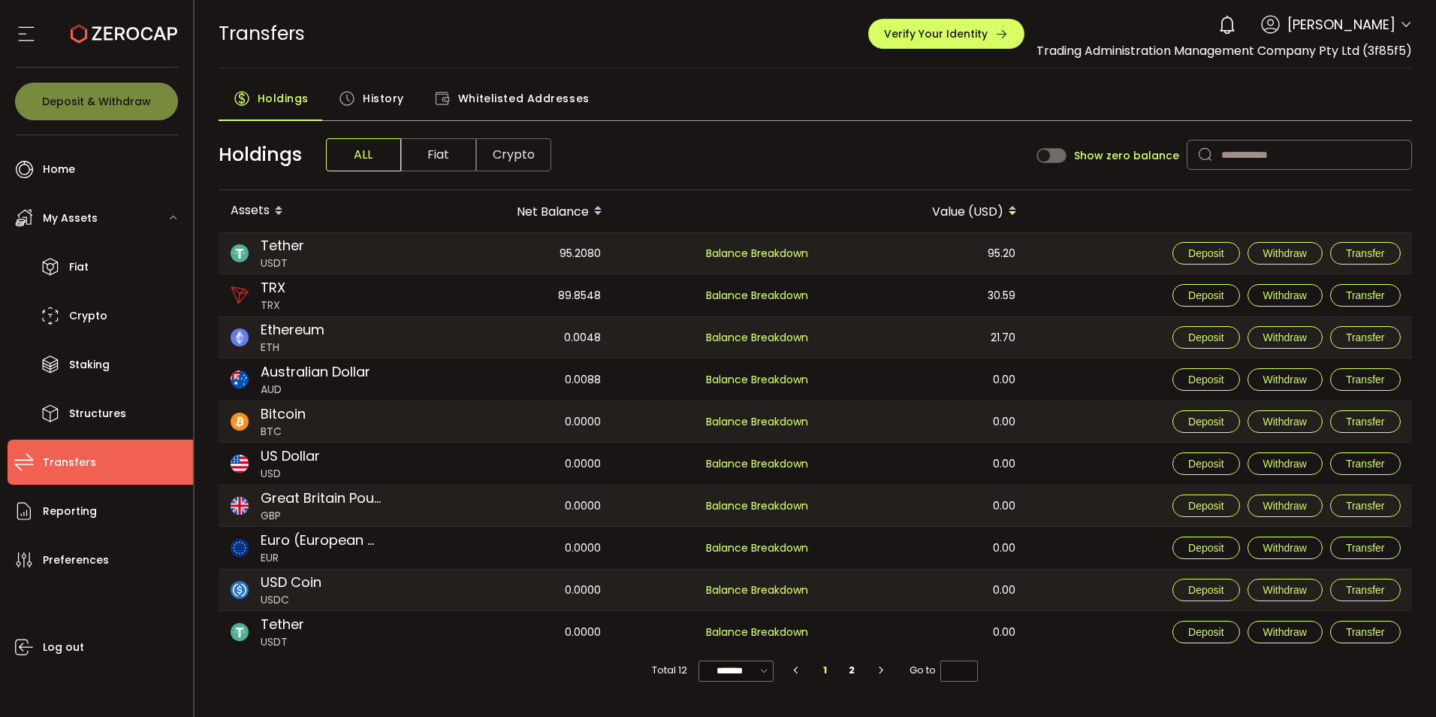
click at [29, 463] on icon at bounding box center [24, 462] width 23 height 23
click at [90, 472] on span "Transfers" at bounding box center [69, 463] width 53 height 22
click at [171, 216] on icon at bounding box center [173, 217] width 9 height 9
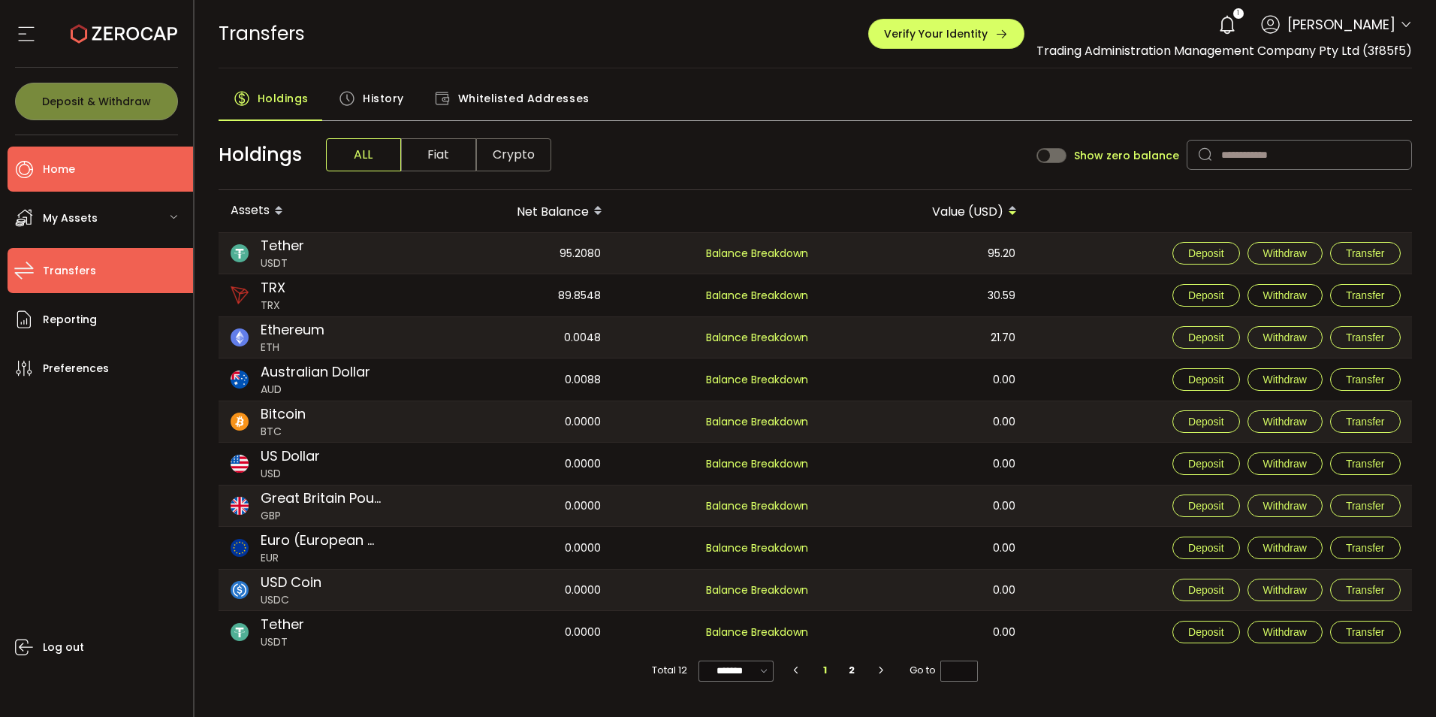
click at [33, 162] on icon at bounding box center [24, 169] width 23 height 23
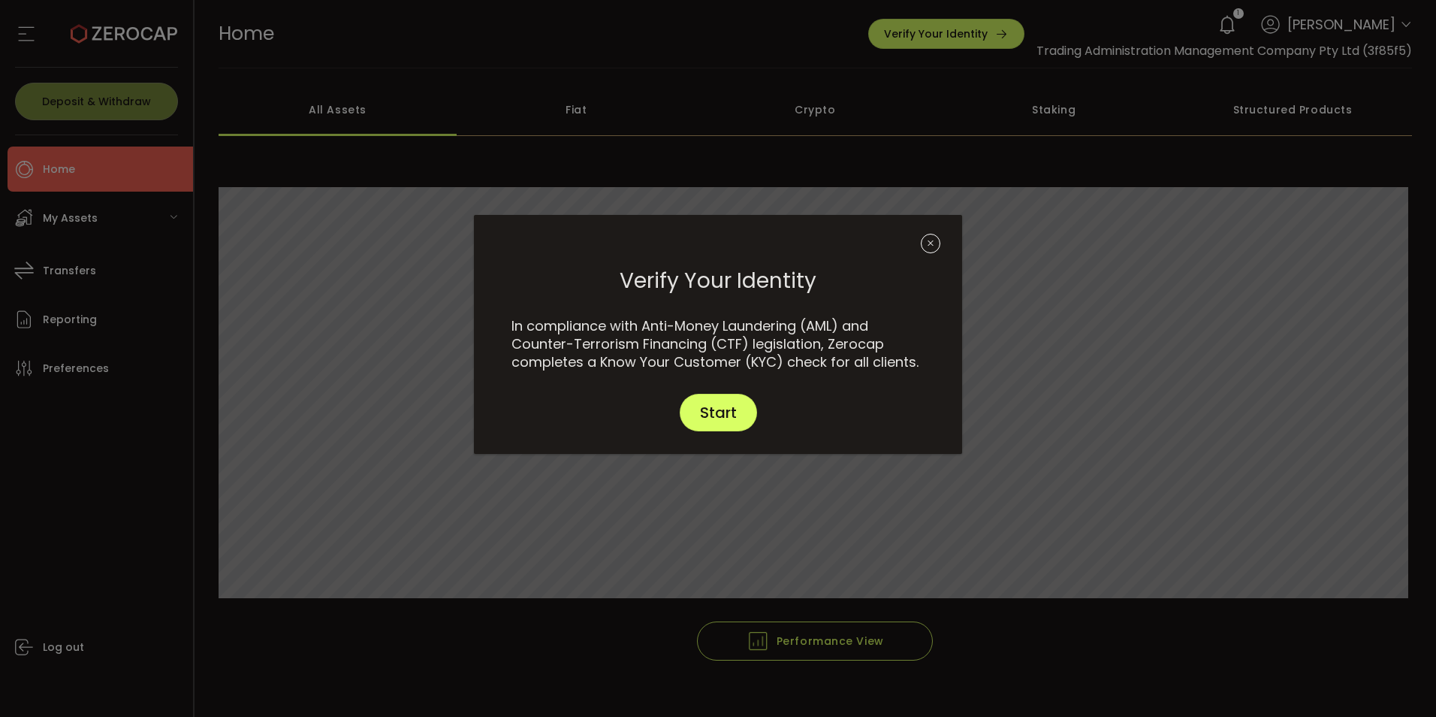
click at [929, 238] on icon "Close" at bounding box center [931, 244] width 20 height 20
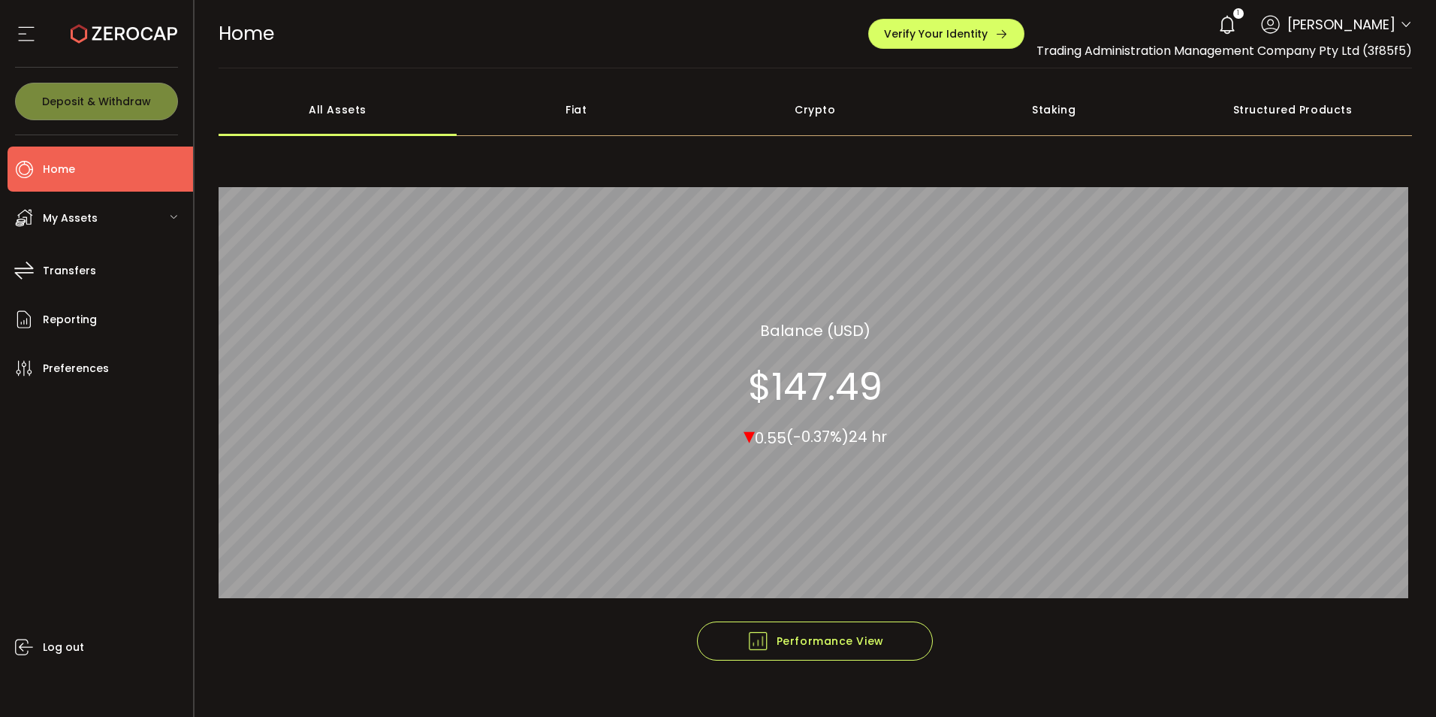
click at [69, 222] on span "My Assets" at bounding box center [70, 218] width 55 height 22
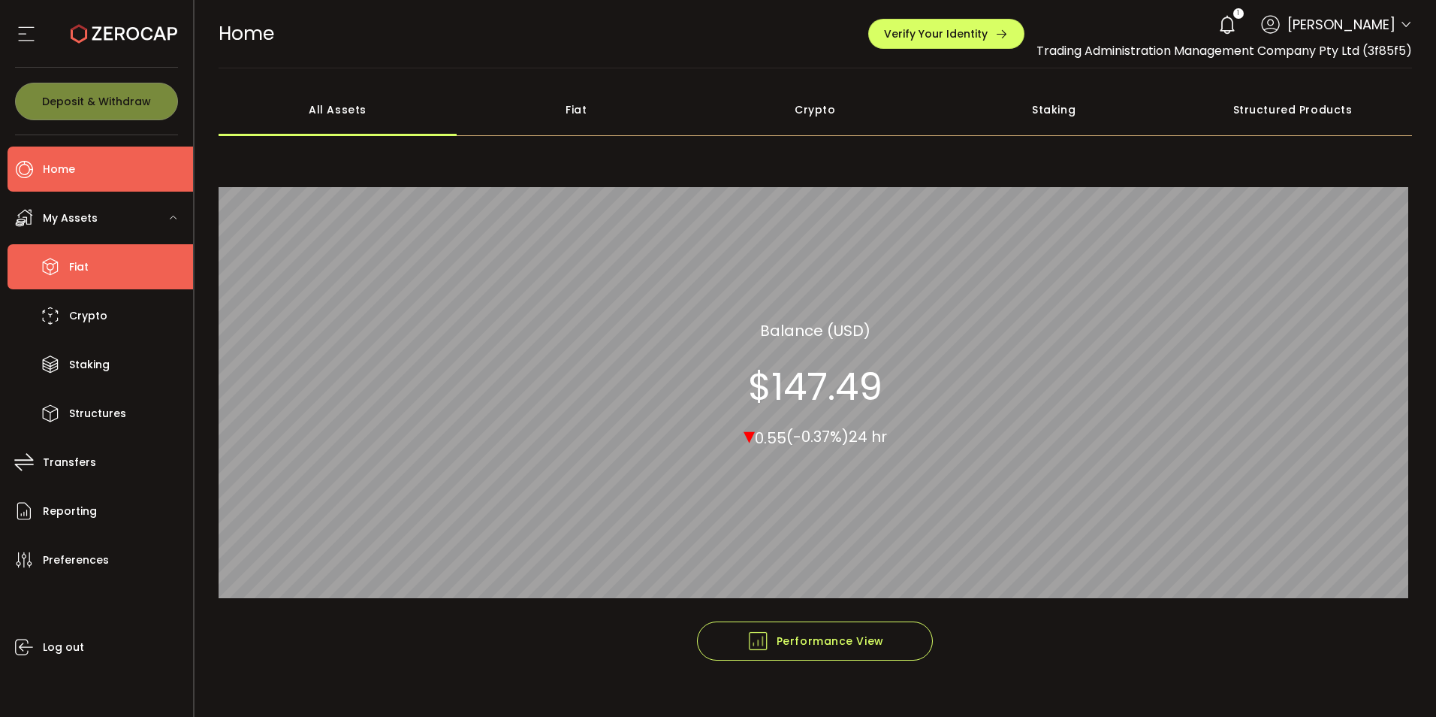
click at [71, 264] on span "Fiat" at bounding box center [79, 267] width 20 height 22
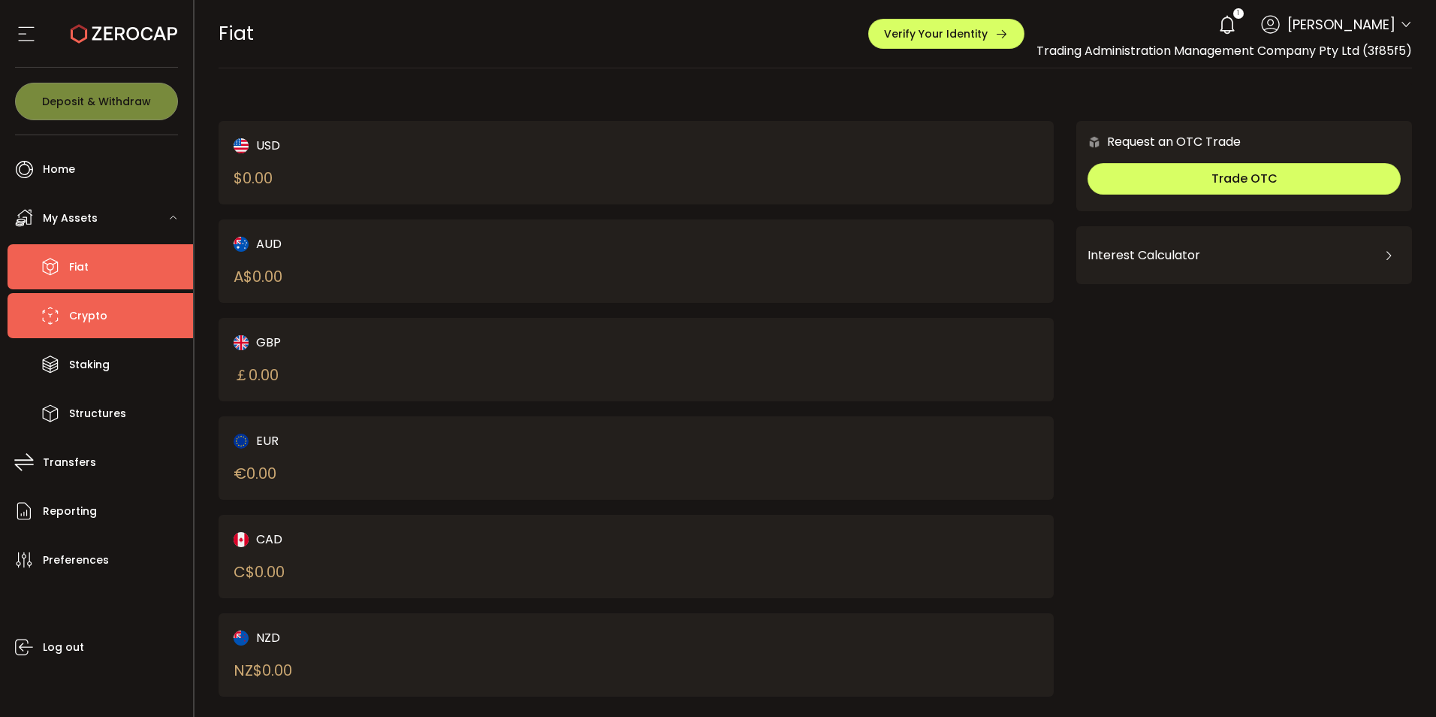
click at [83, 320] on span "Crypto" at bounding box center [88, 316] width 38 height 22
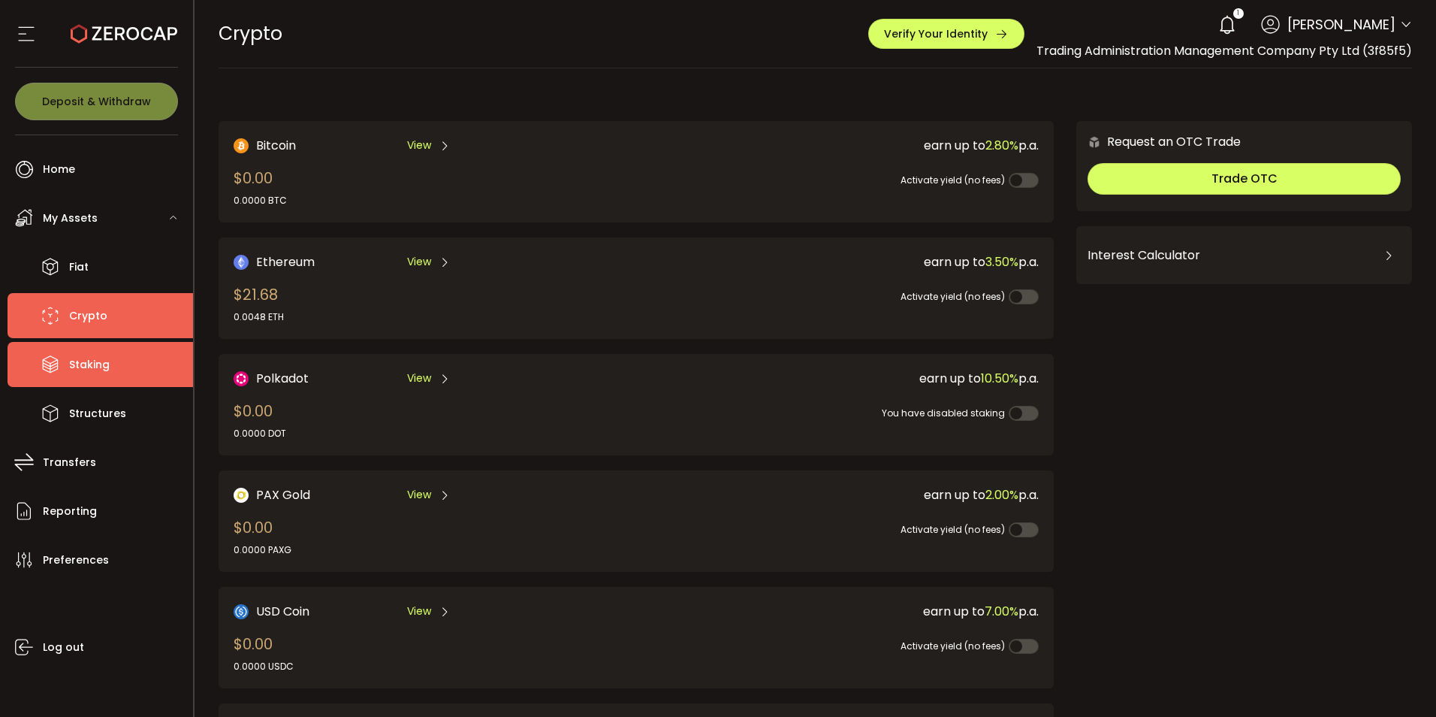
click at [83, 364] on span "Staking" at bounding box center [89, 365] width 41 height 22
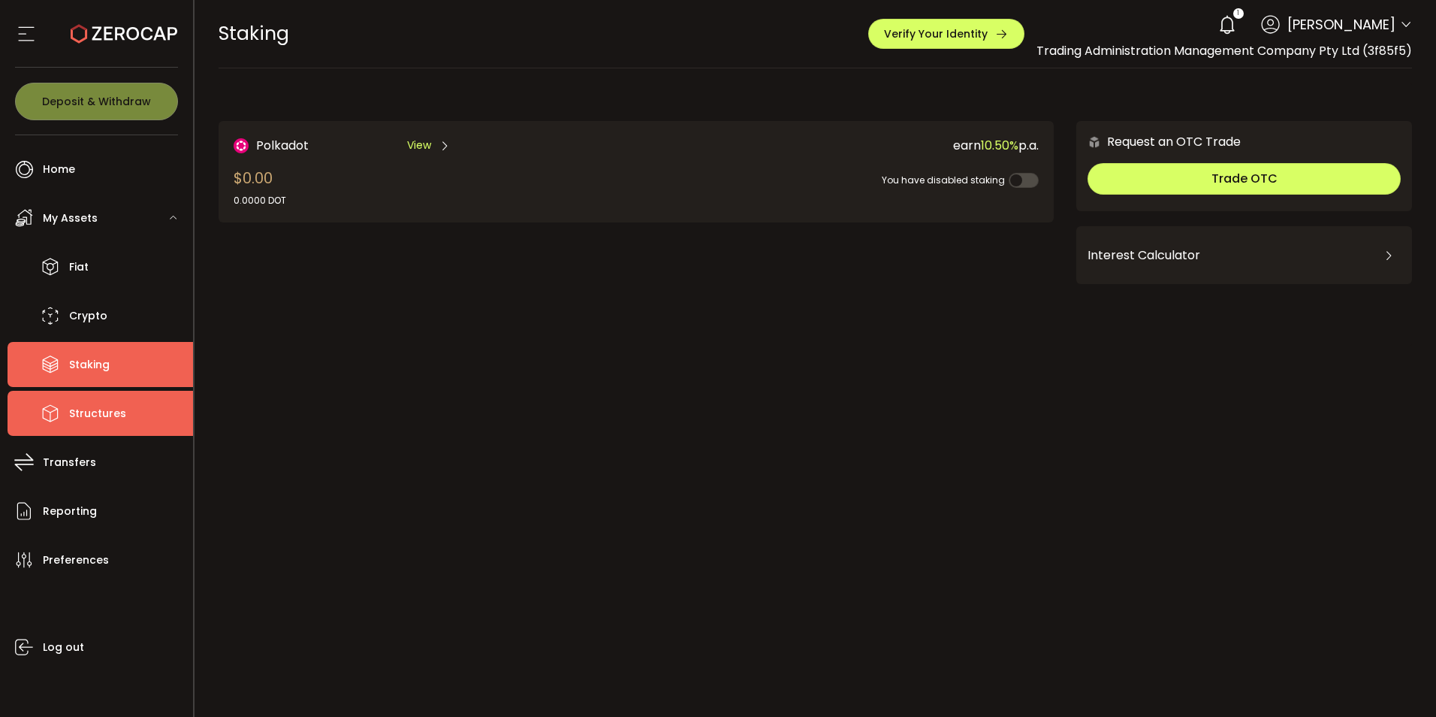
click at [101, 410] on span "Structures" at bounding box center [97, 414] width 57 height 22
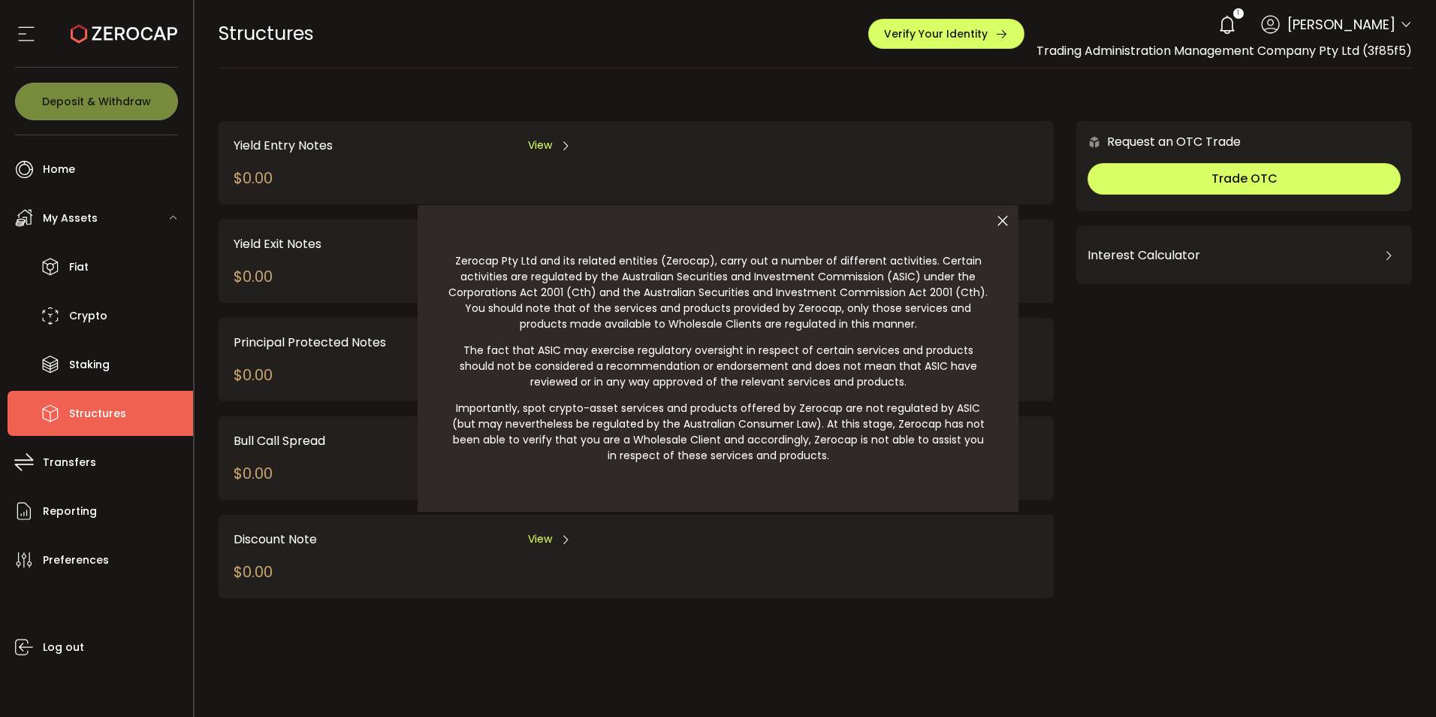
click at [1001, 218] on icon at bounding box center [1003, 221] width 32 height 32
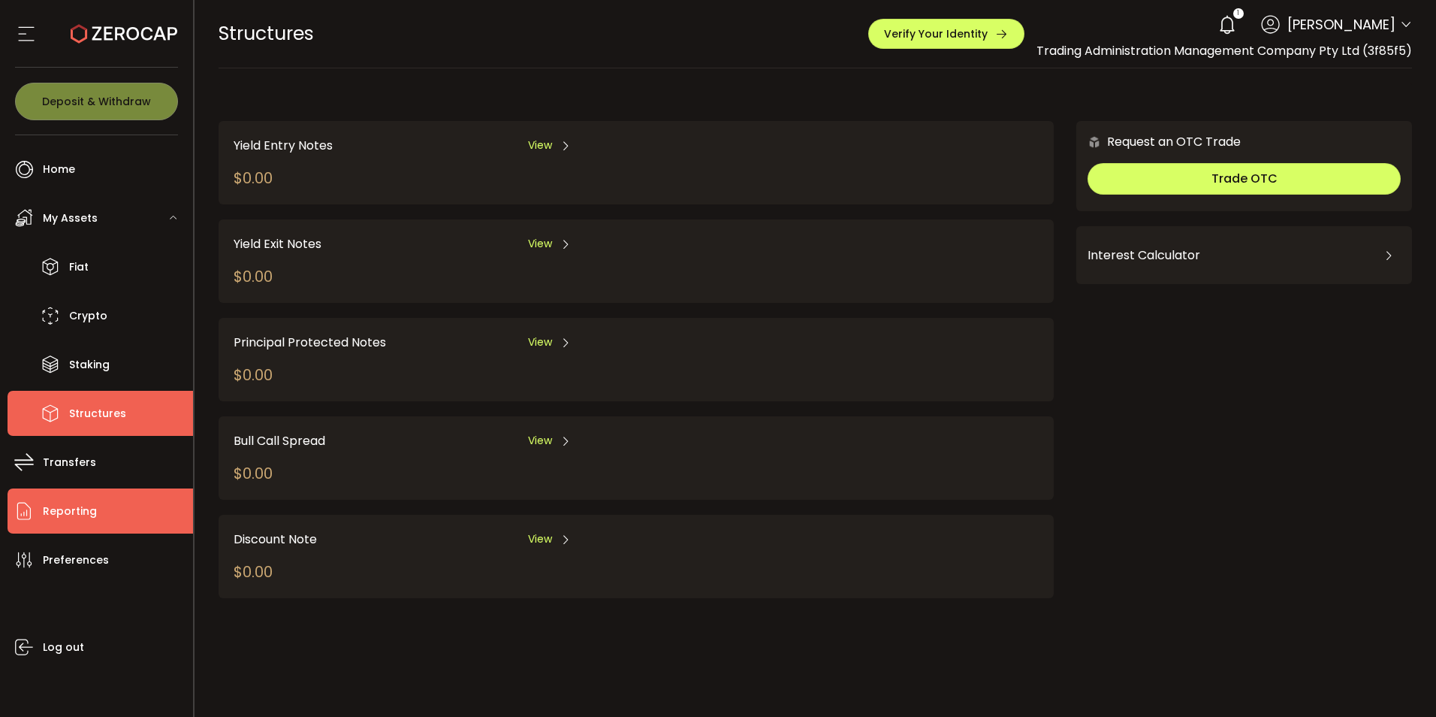
click at [59, 514] on span "Reporting" at bounding box center [70, 511] width 54 height 22
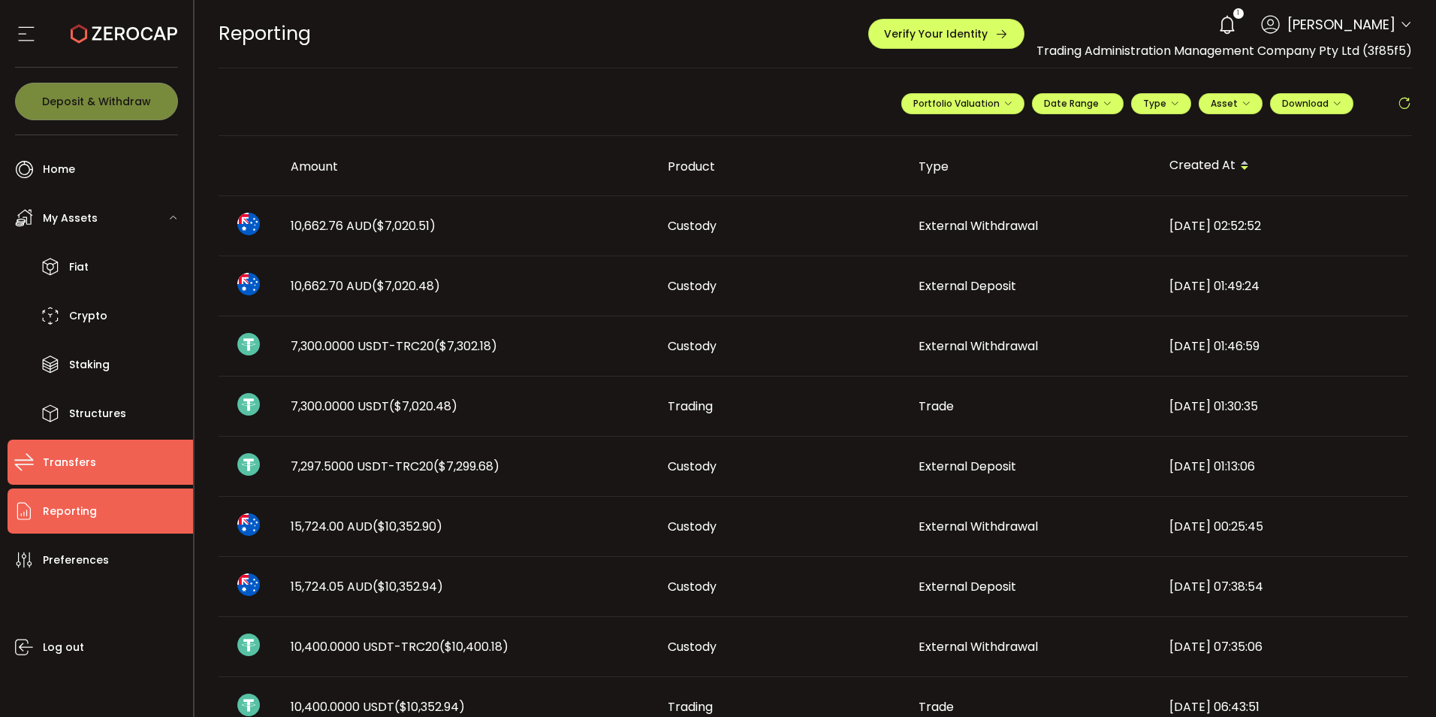
click at [89, 462] on span "Transfers" at bounding box center [69, 463] width 53 height 22
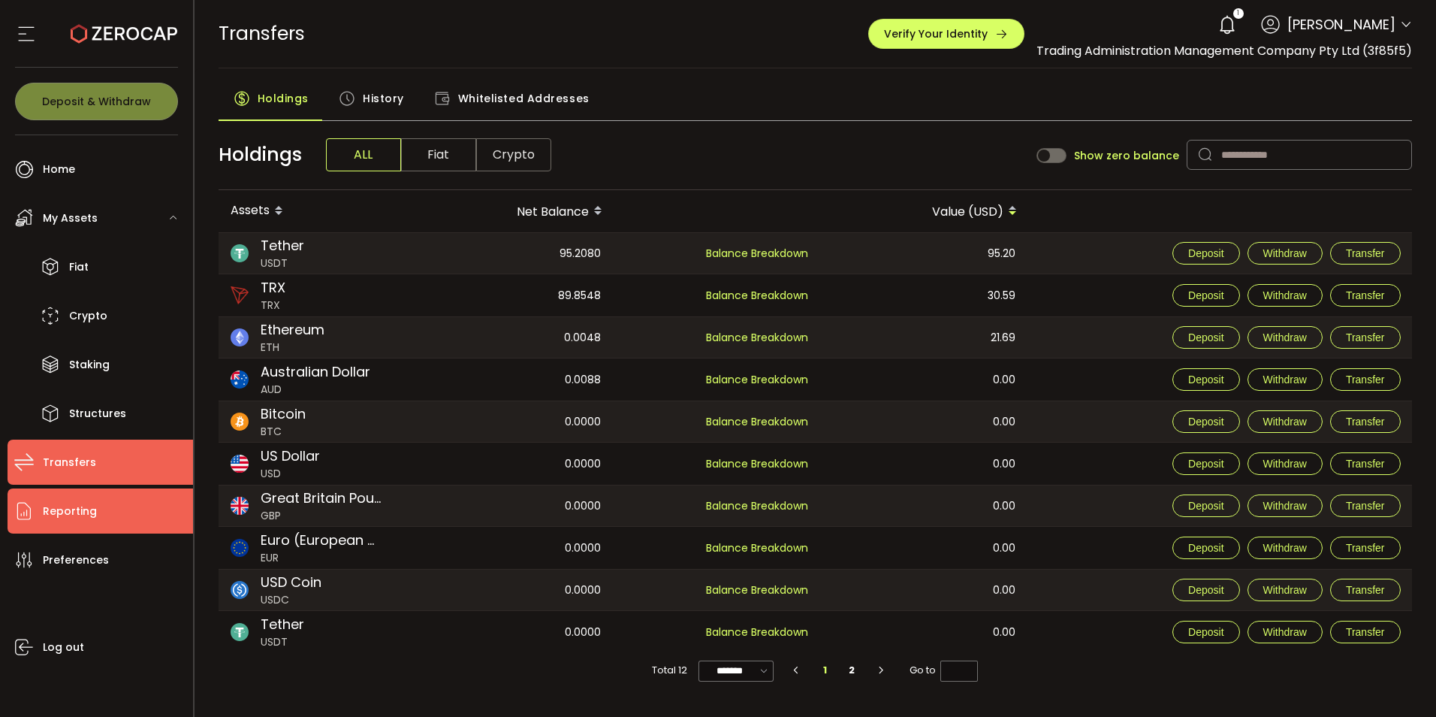
click at [74, 515] on span "Reporting" at bounding box center [70, 511] width 54 height 22
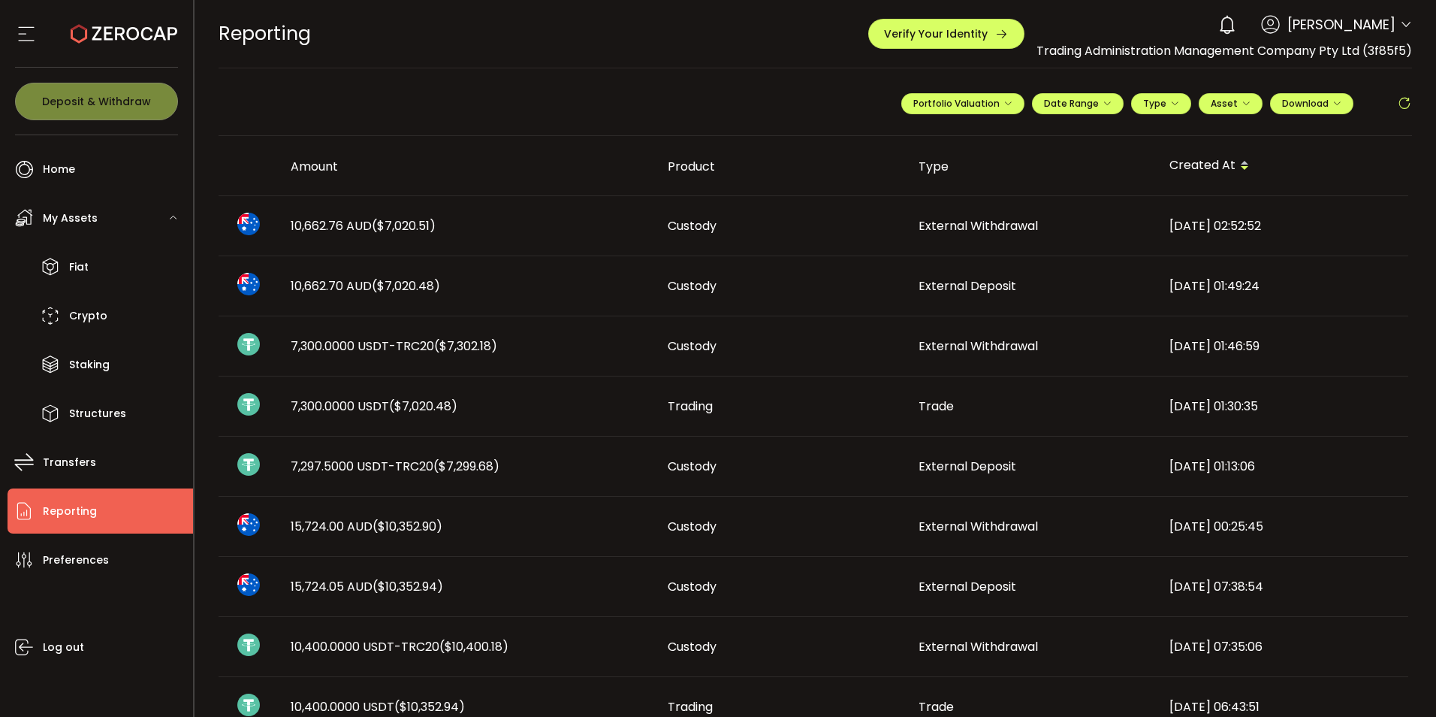
click at [78, 514] on span "Reporting" at bounding box center [70, 511] width 54 height 22
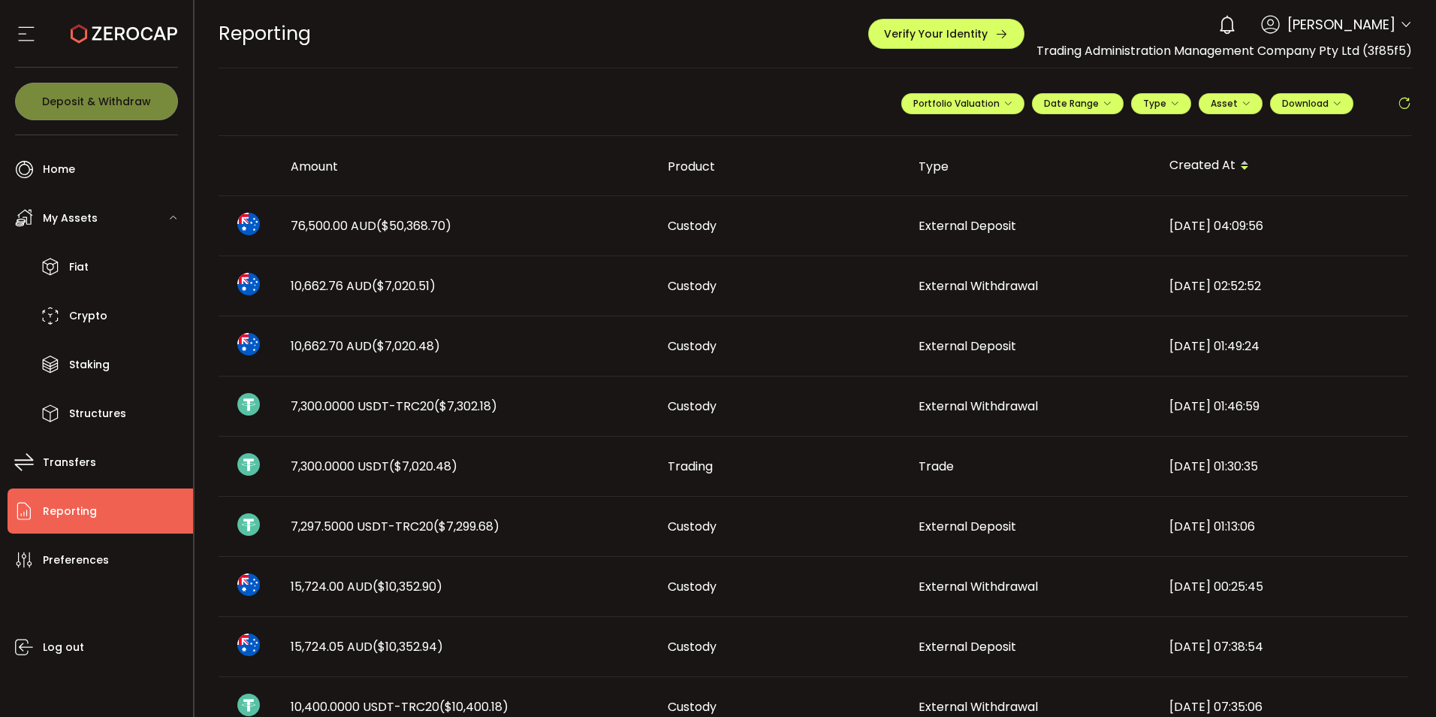
click at [754, 93] on div "**********" at bounding box center [816, 109] width 1195 height 53
click at [255, 455] on img at bounding box center [248, 464] width 23 height 23
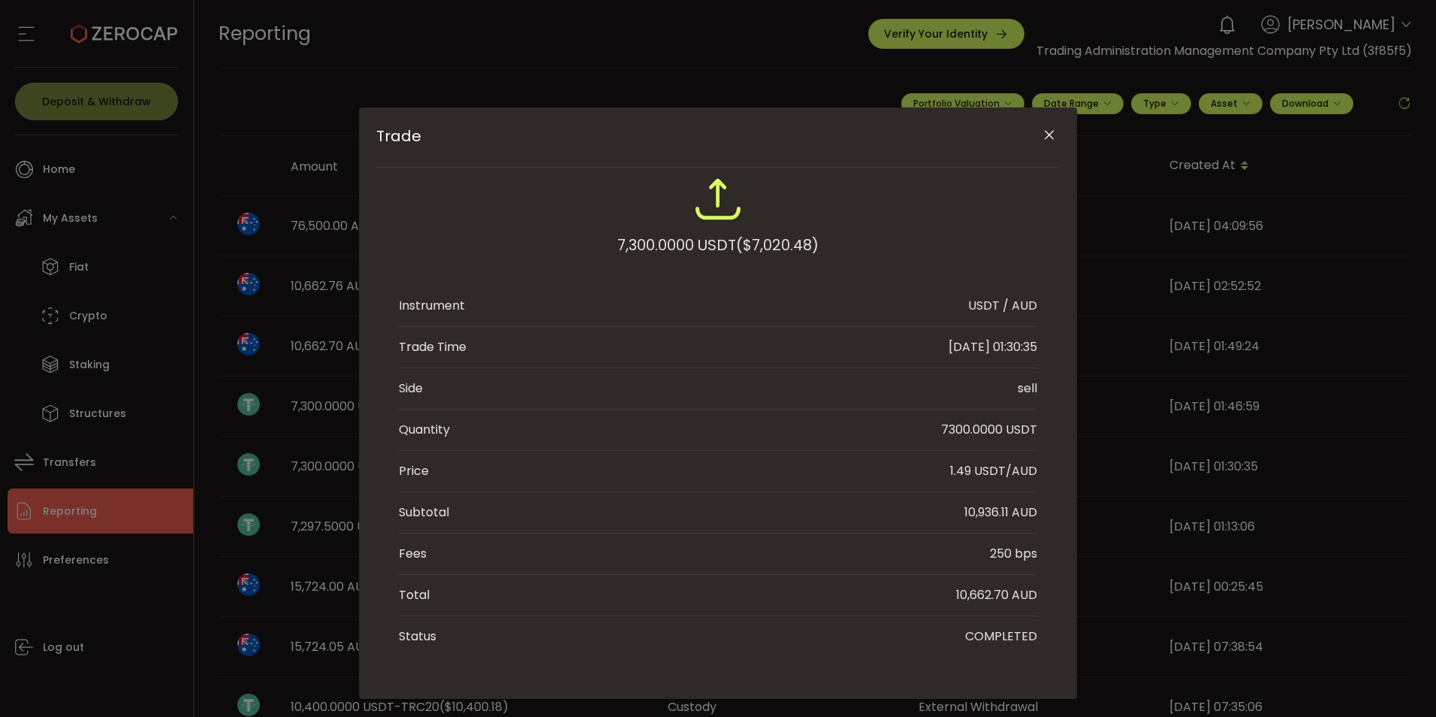
click at [1050, 129] on icon "Close" at bounding box center [1049, 135] width 15 height 15
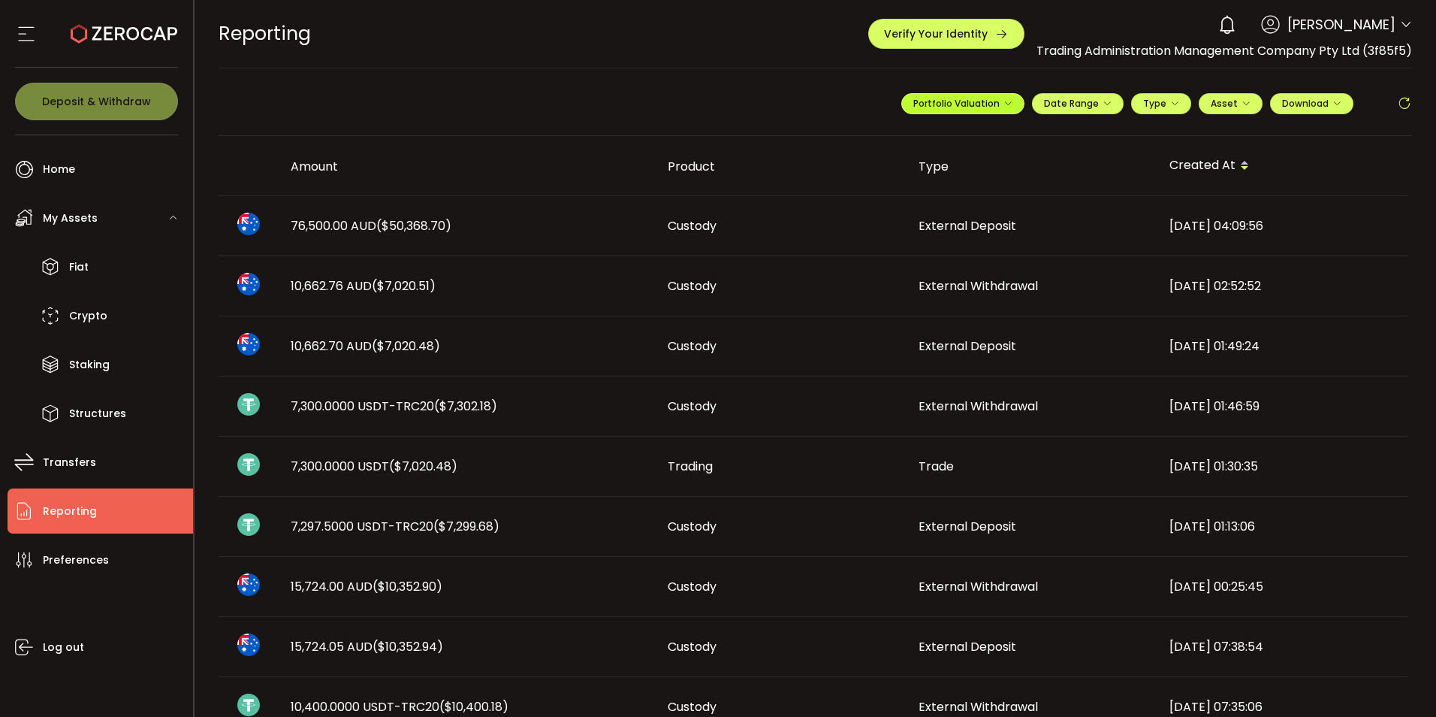
click at [970, 107] on span "Portfolio Valuation" at bounding box center [963, 103] width 99 height 13
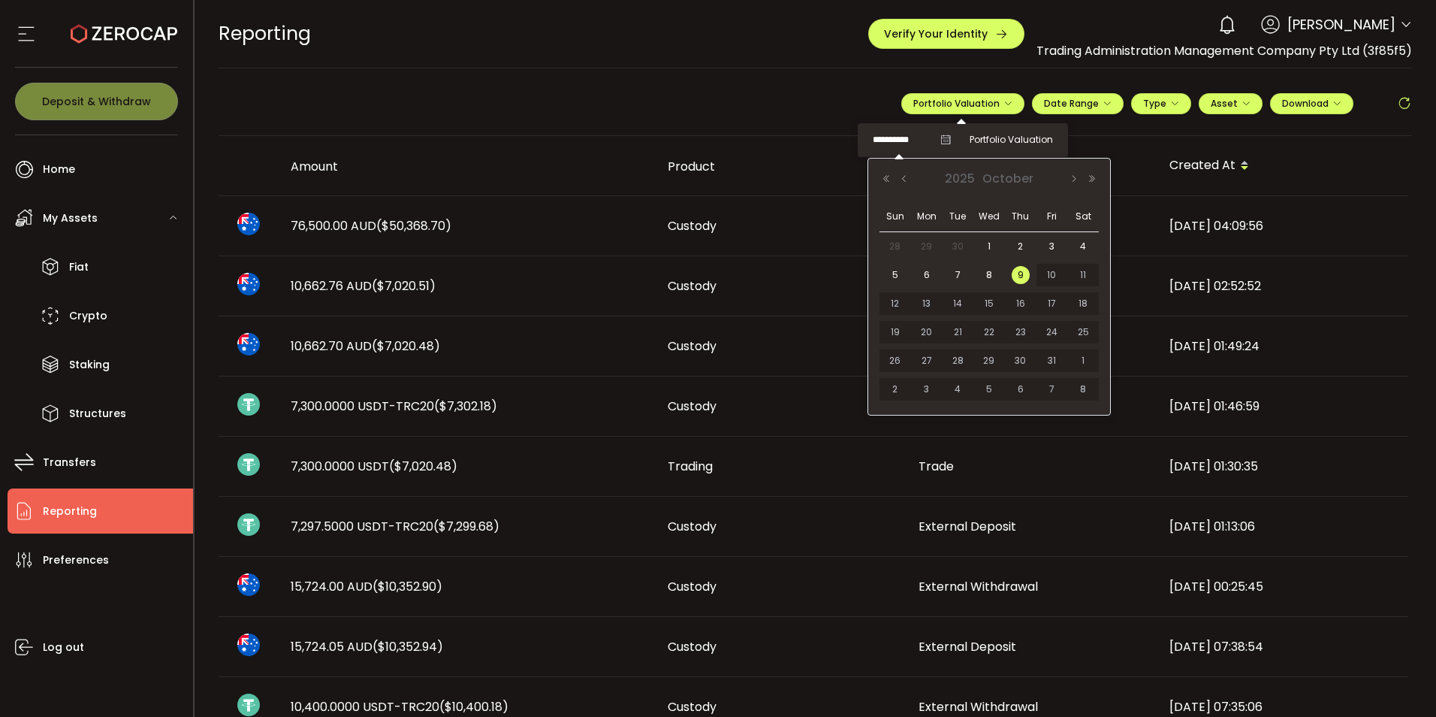
click at [905, 143] on input "**********" at bounding box center [903, 140] width 60 height 19
click at [986, 282] on span "8" at bounding box center [989, 275] width 18 height 18
type input "**********"
